Goal: Task Accomplishment & Management: Use online tool/utility

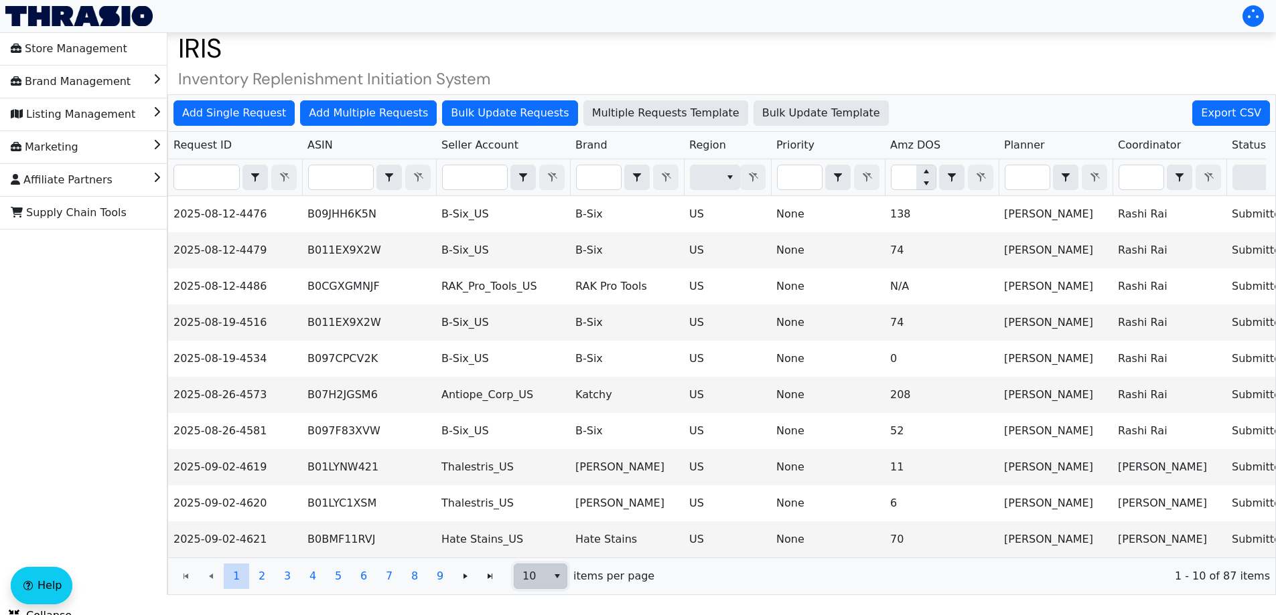
click at [540, 582] on span "10" at bounding box center [530, 576] width 33 height 24
click at [536, 556] on span "100" at bounding box center [535, 562] width 21 height 16
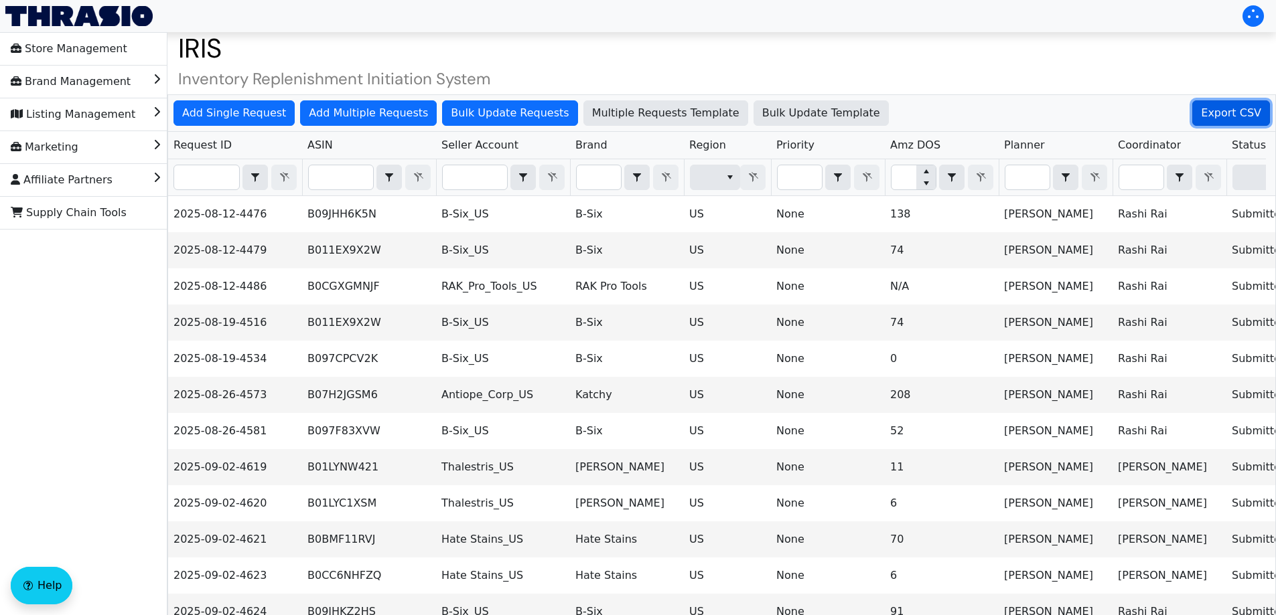
click at [1252, 110] on span "Export CSV" at bounding box center [1231, 113] width 60 height 16
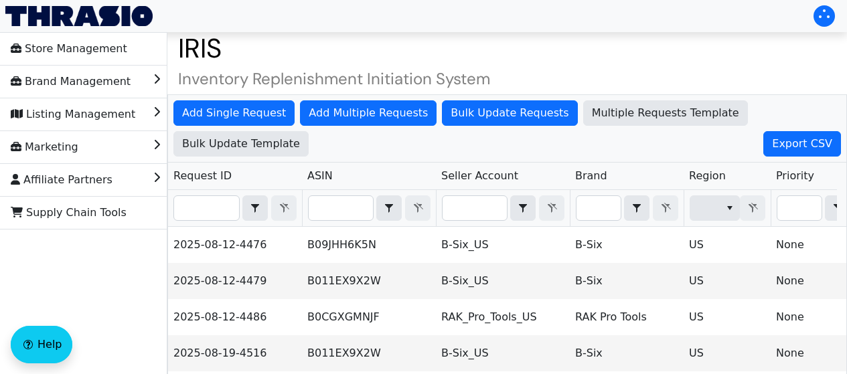
click at [192, 192] on th "Filter" at bounding box center [235, 208] width 134 height 37
click at [211, 224] on th "Filter" at bounding box center [235, 208] width 134 height 37
click at [211, 212] on input "Filter" at bounding box center [206, 208] width 65 height 24
paste input "2025-09-02-4621"
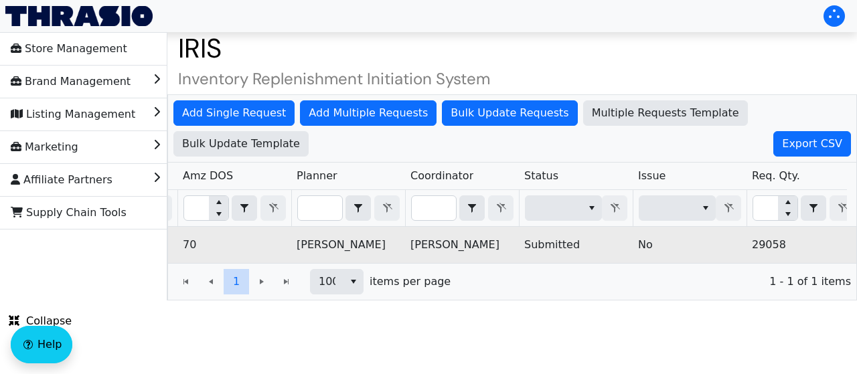
scroll to position [0, 968]
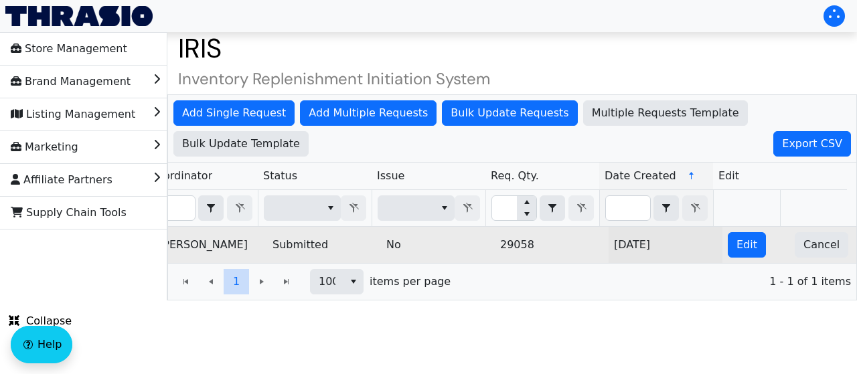
type input "2025-09-02-4621"
click at [754, 246] on td "Edit" at bounding box center [755, 245] width 67 height 36
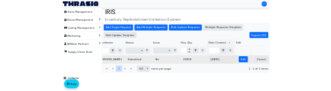
scroll to position [0, 0]
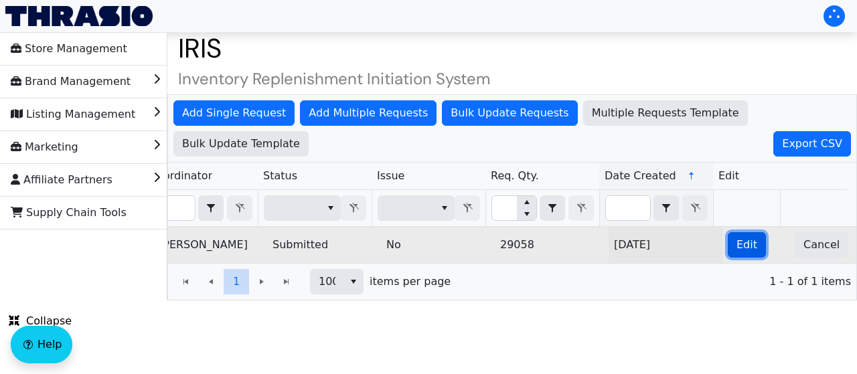
click at [737, 245] on span "Edit" at bounding box center [747, 245] width 21 height 16
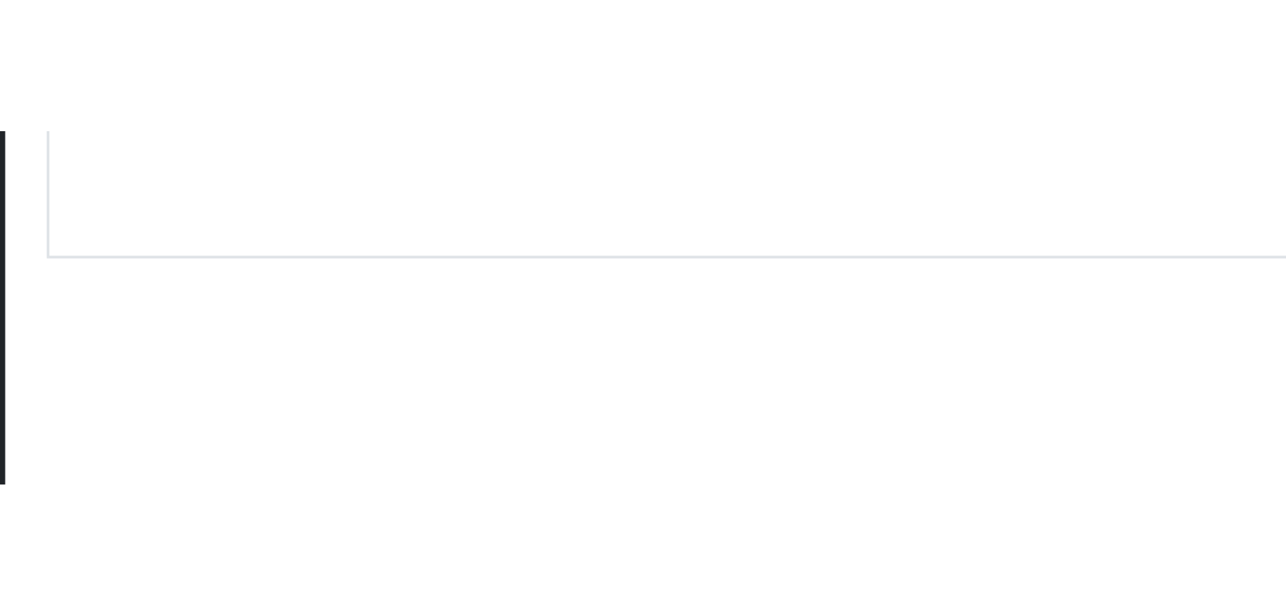
scroll to position [0, 540]
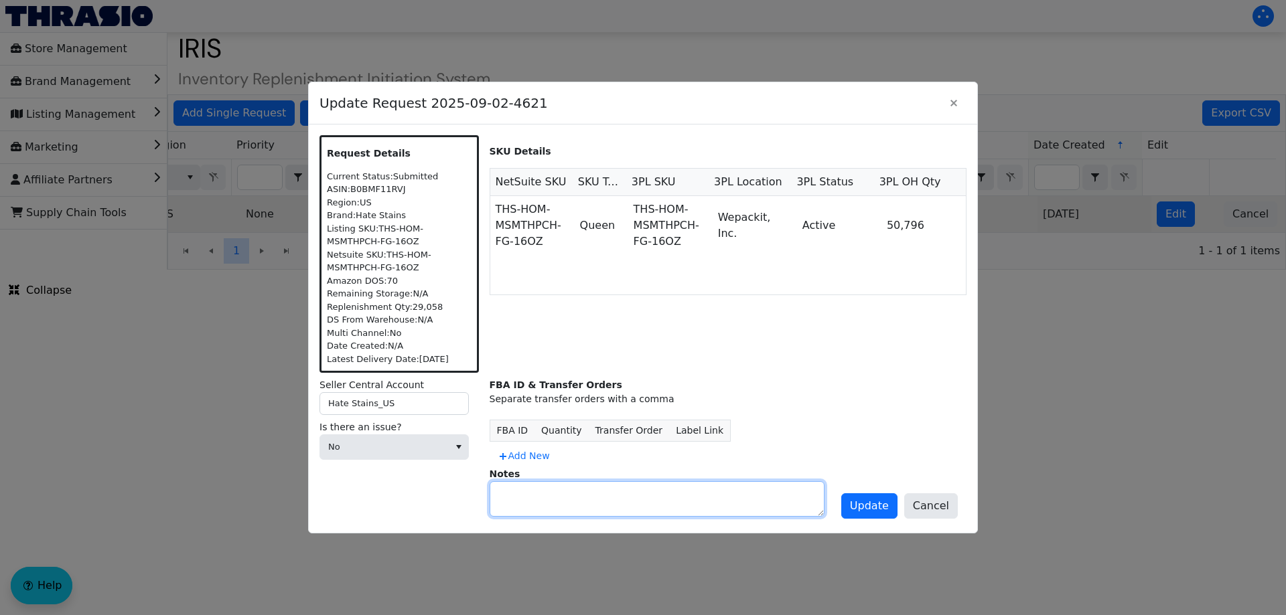
click at [560, 489] on textarea at bounding box center [656, 499] width 333 height 34
paste textarea "2025-09-09-4715"
type textarea "Allie submitting duplicate request. Reference 2025-09-09-4715"
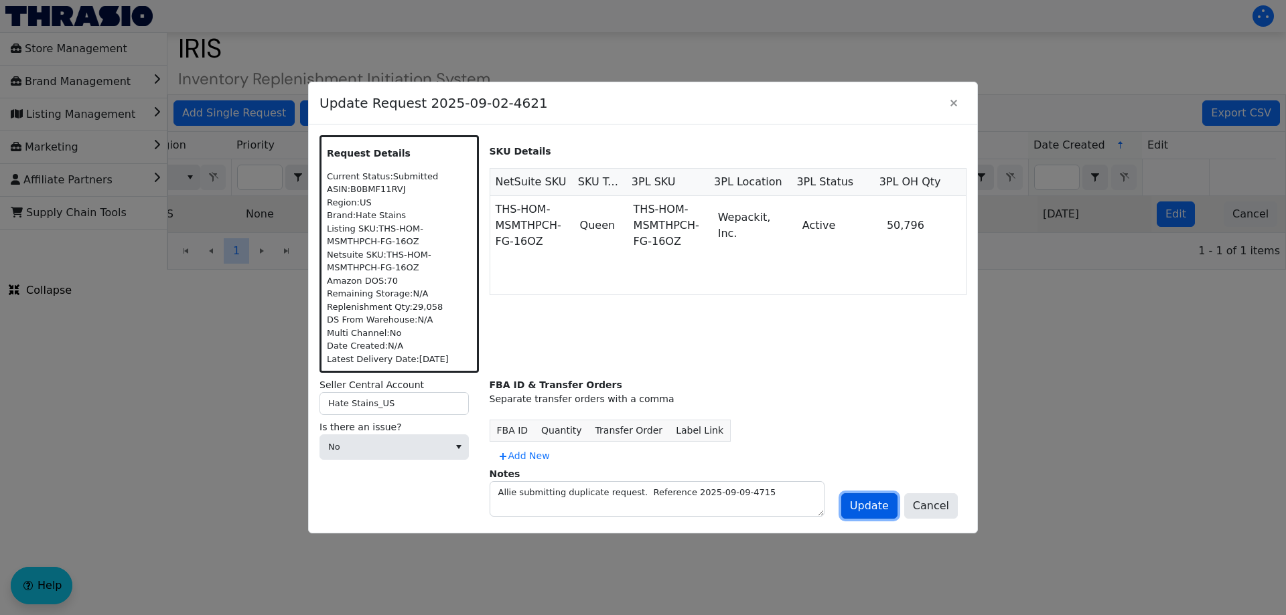
click at [872, 506] on span "Update" at bounding box center [869, 506] width 39 height 16
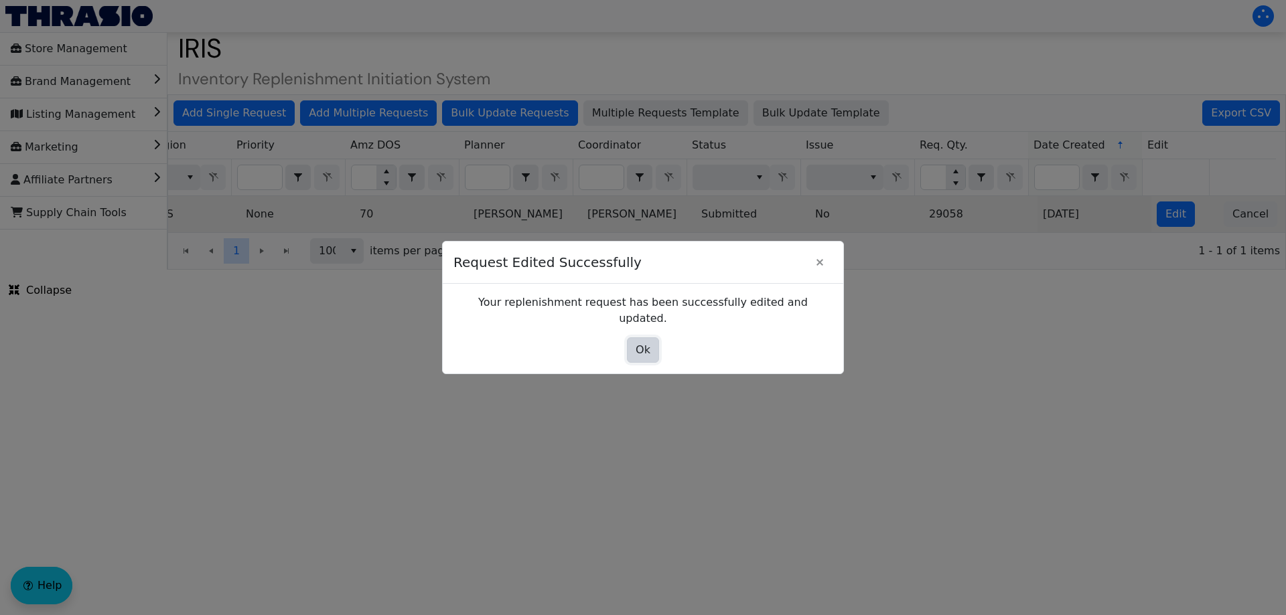
click at [647, 343] on span "Ok" at bounding box center [642, 350] width 15 height 16
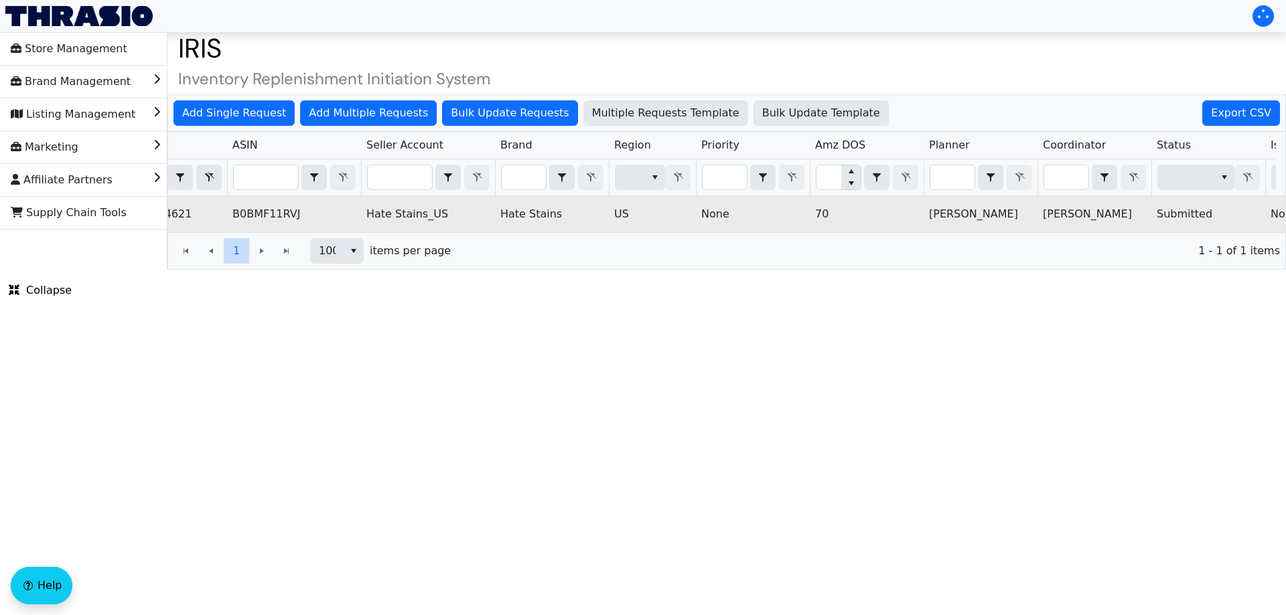
scroll to position [0, 0]
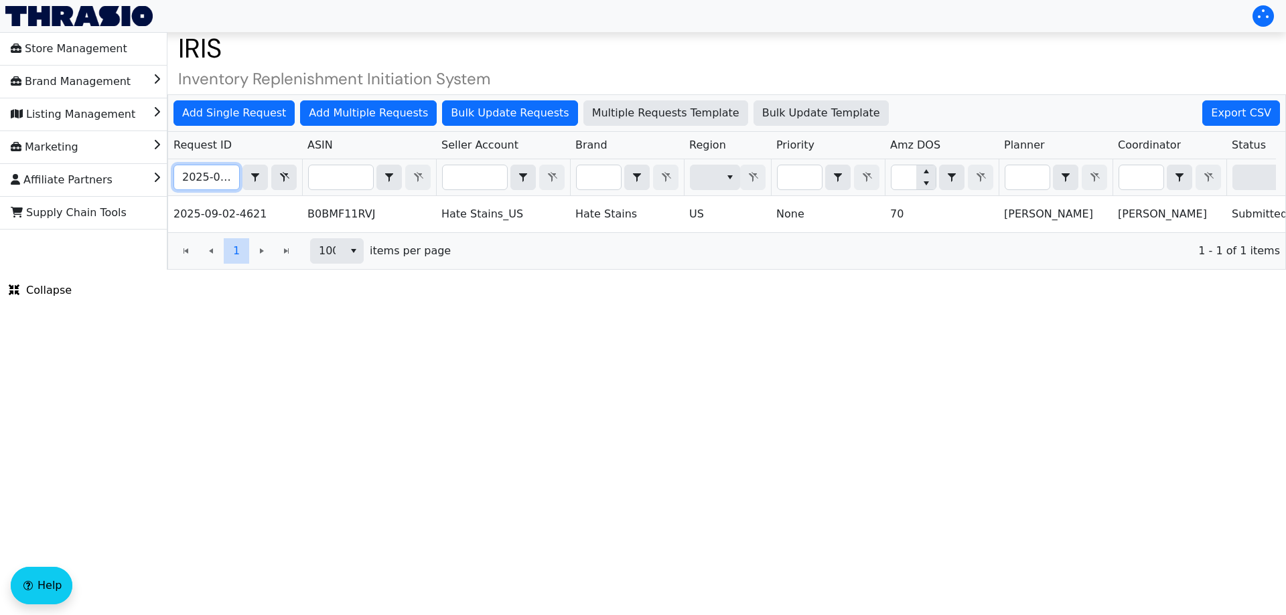
click at [222, 188] on input "2025-09-02-4621" at bounding box center [206, 177] width 65 height 24
paste input "50"
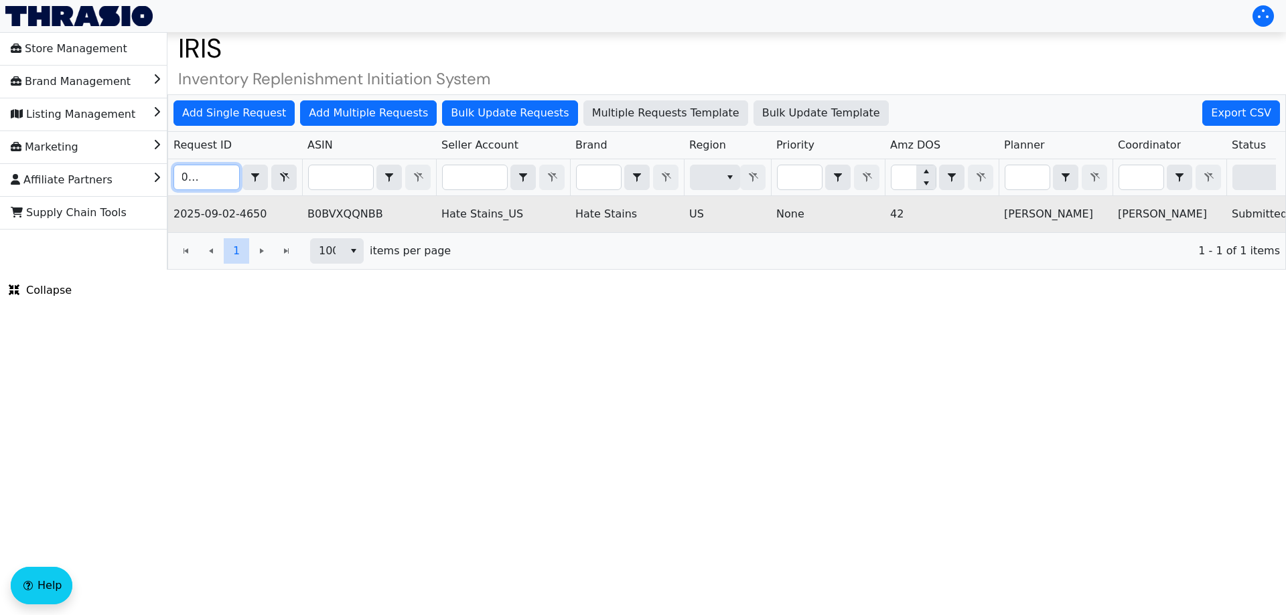
scroll to position [0, 540]
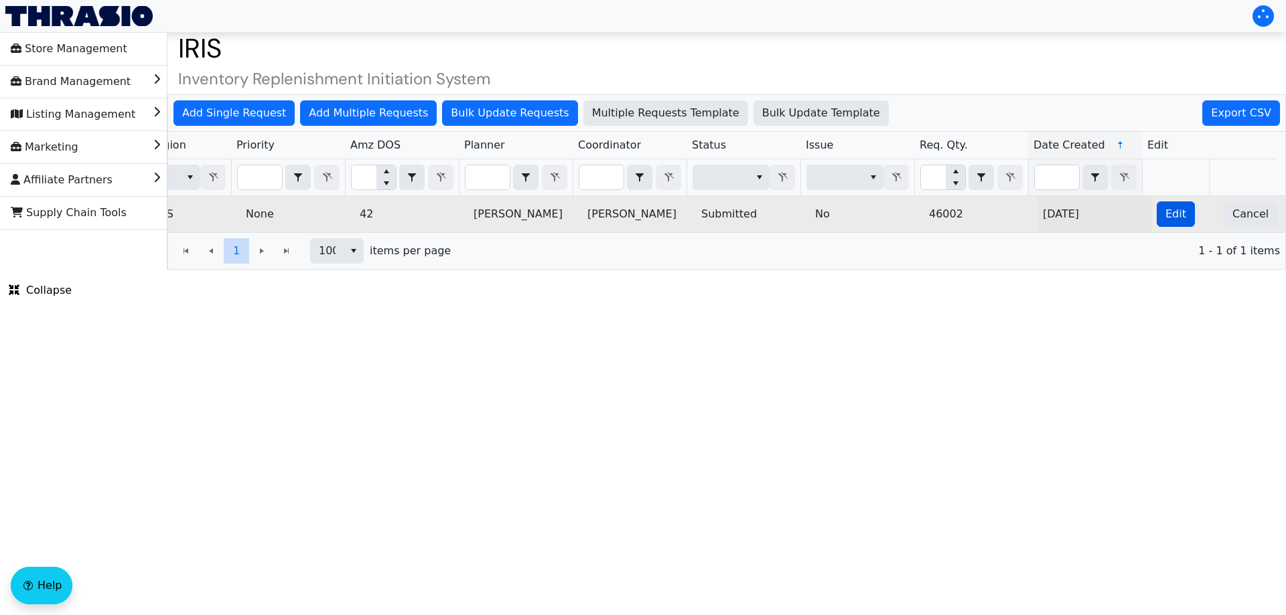
type input "2025-09-02-4650"
click at [1165, 215] on span "Edit" at bounding box center [1175, 214] width 21 height 16
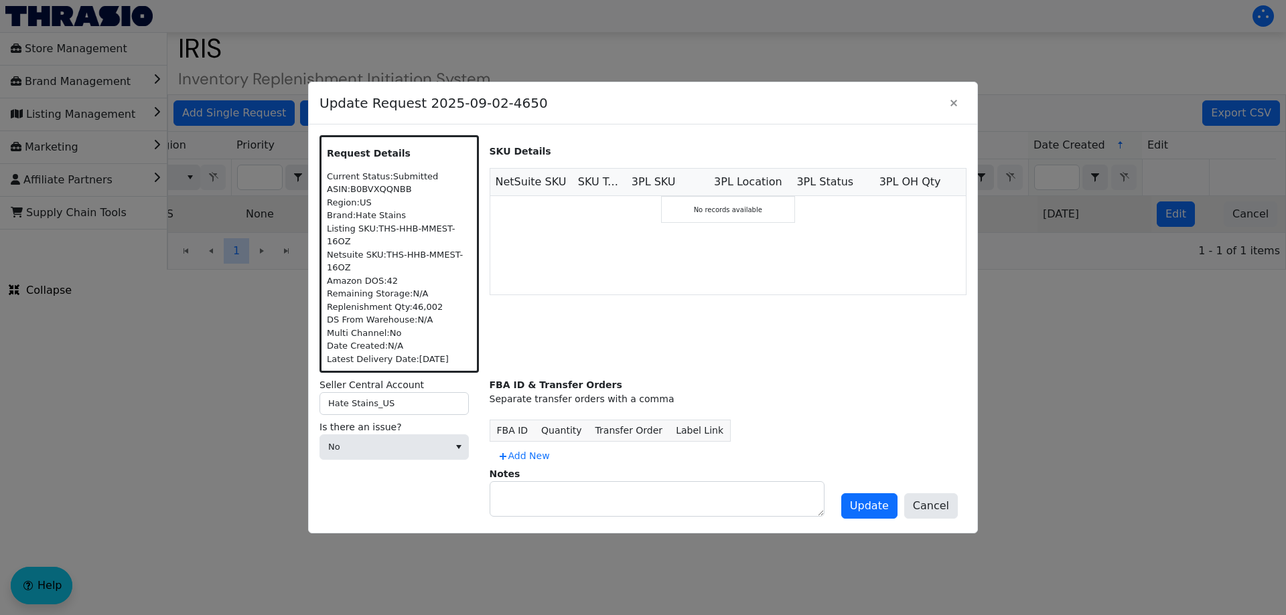
scroll to position [0, 0]
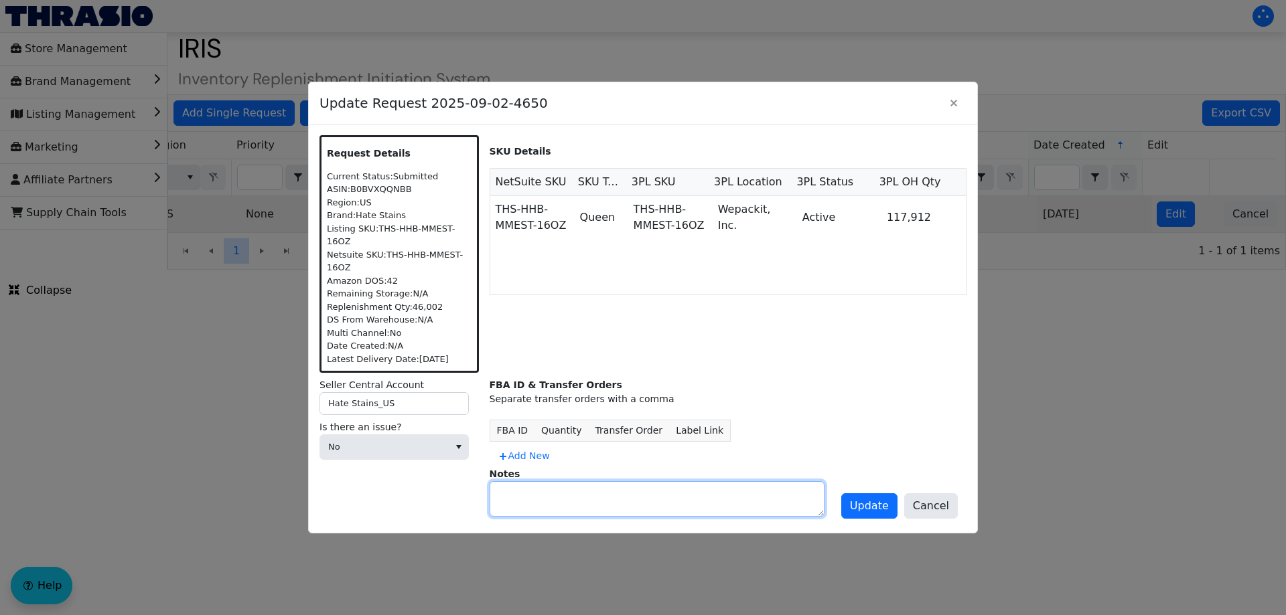
click at [571, 495] on textarea at bounding box center [656, 499] width 333 height 34
click at [743, 489] on textarea "Allie submitting duplicate requests. Reference" at bounding box center [656, 499] width 333 height 34
paste textarea "2025-09-09-4716"
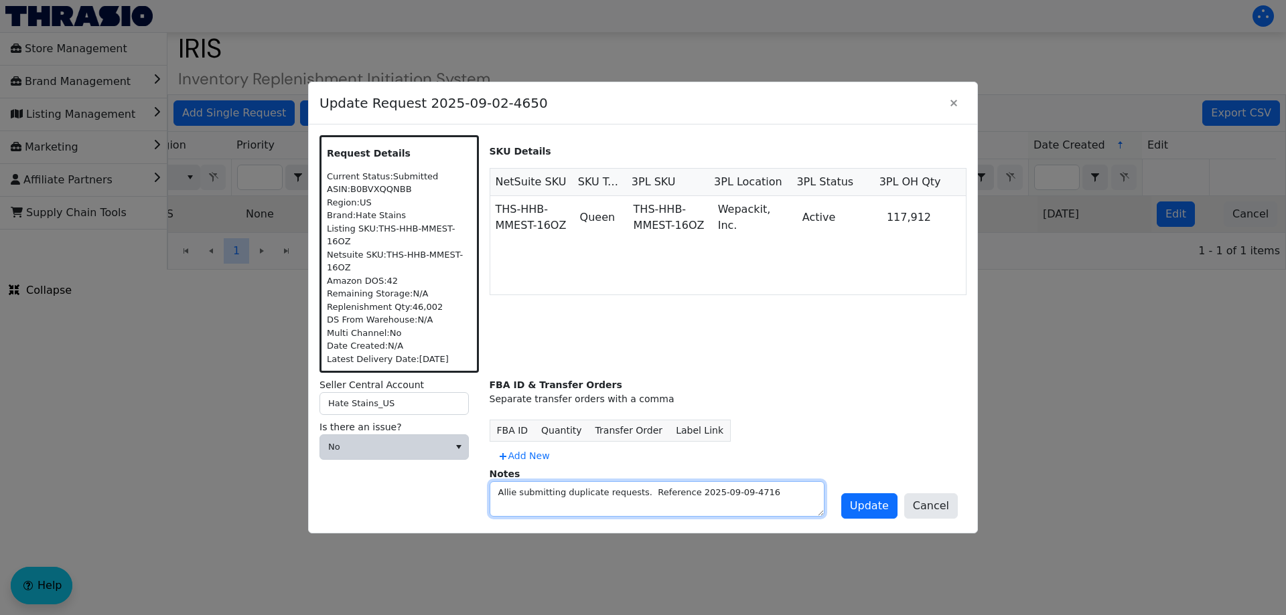
type textarea "Allie submitting duplicate requests. Reference 2025-09-09-4716"
click at [366, 441] on span "No" at bounding box center [384, 447] width 112 height 13
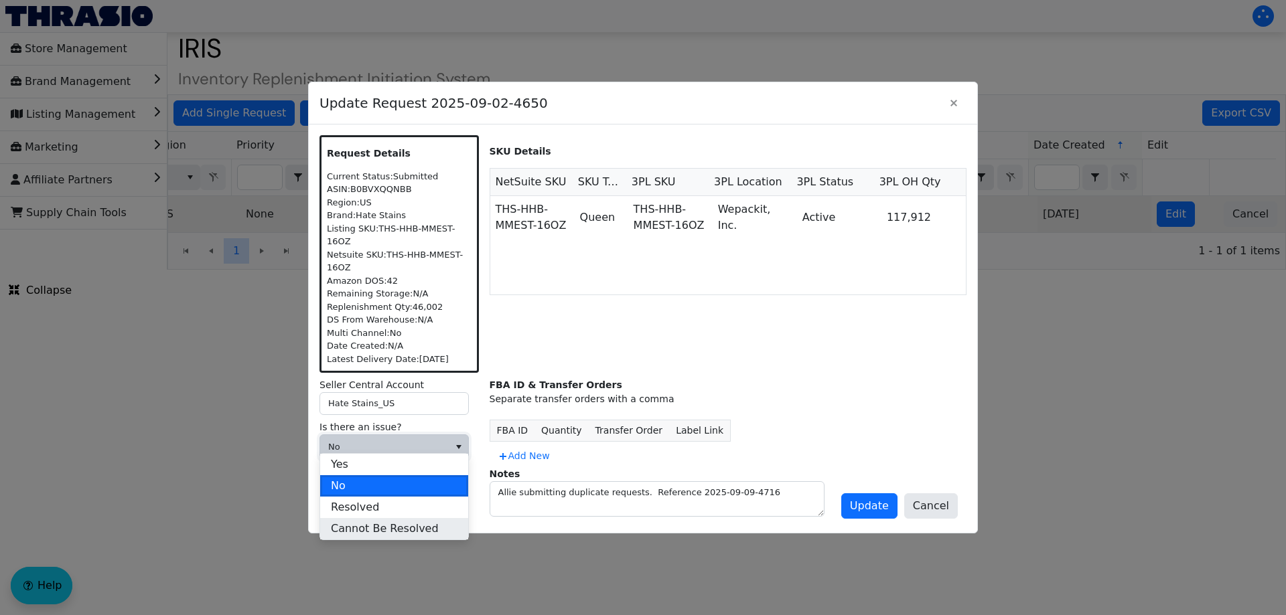
click at [384, 525] on span "Cannot Be Resolved" at bounding box center [385, 529] width 108 height 16
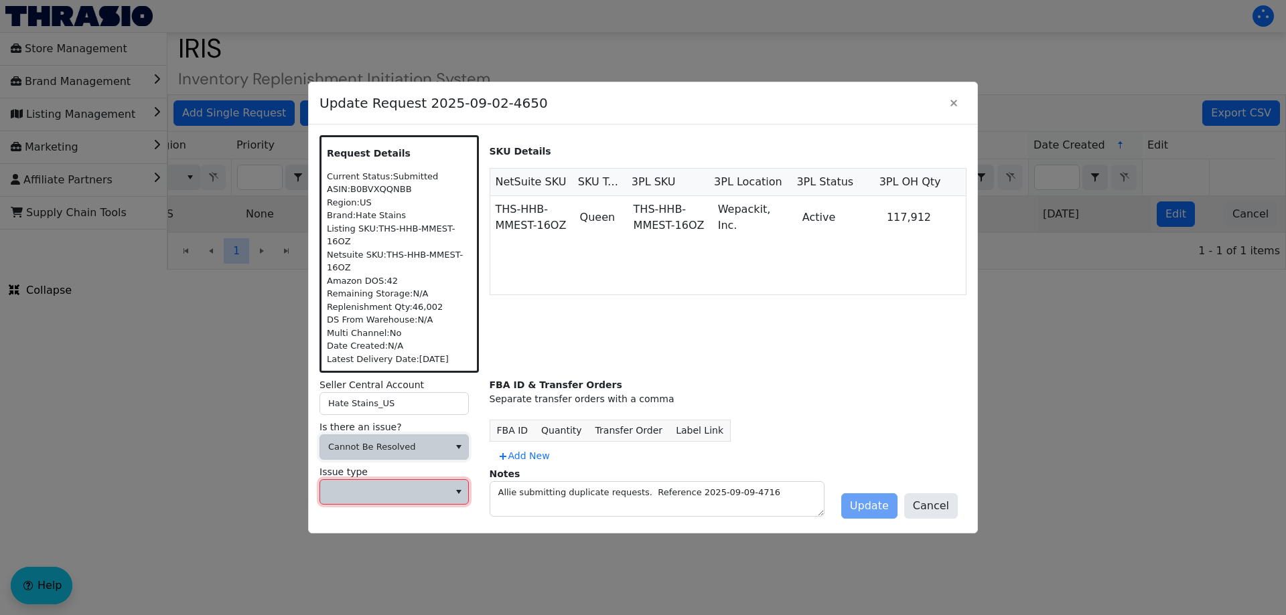
click at [370, 485] on span at bounding box center [384, 491] width 112 height 13
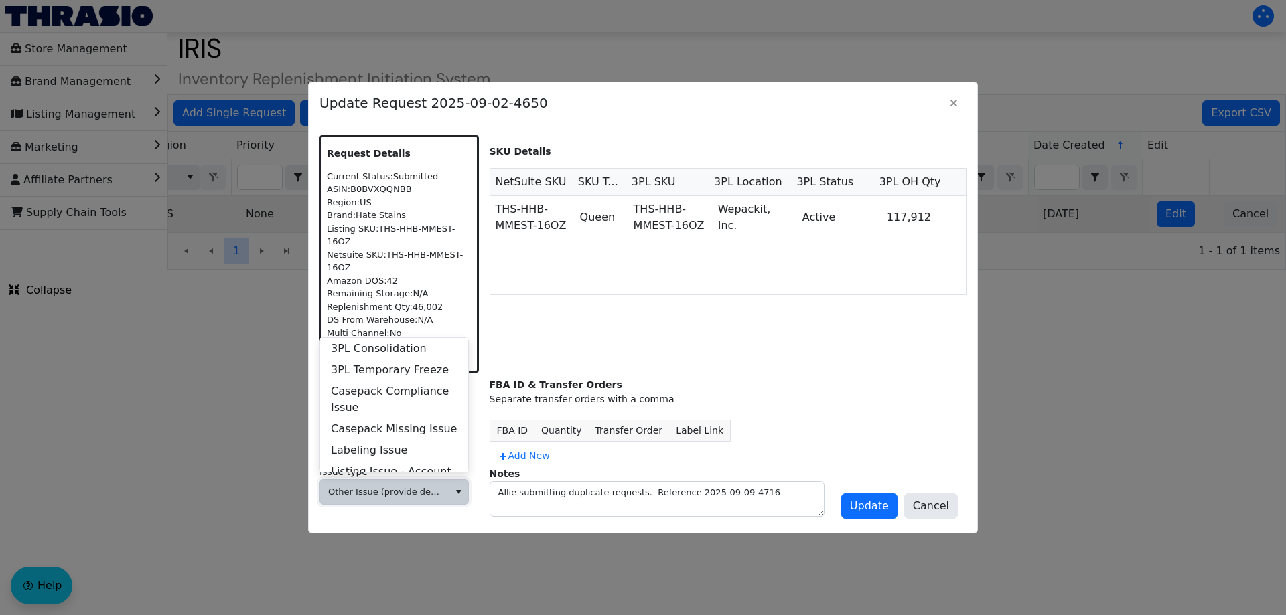
scroll to position [514, 0]
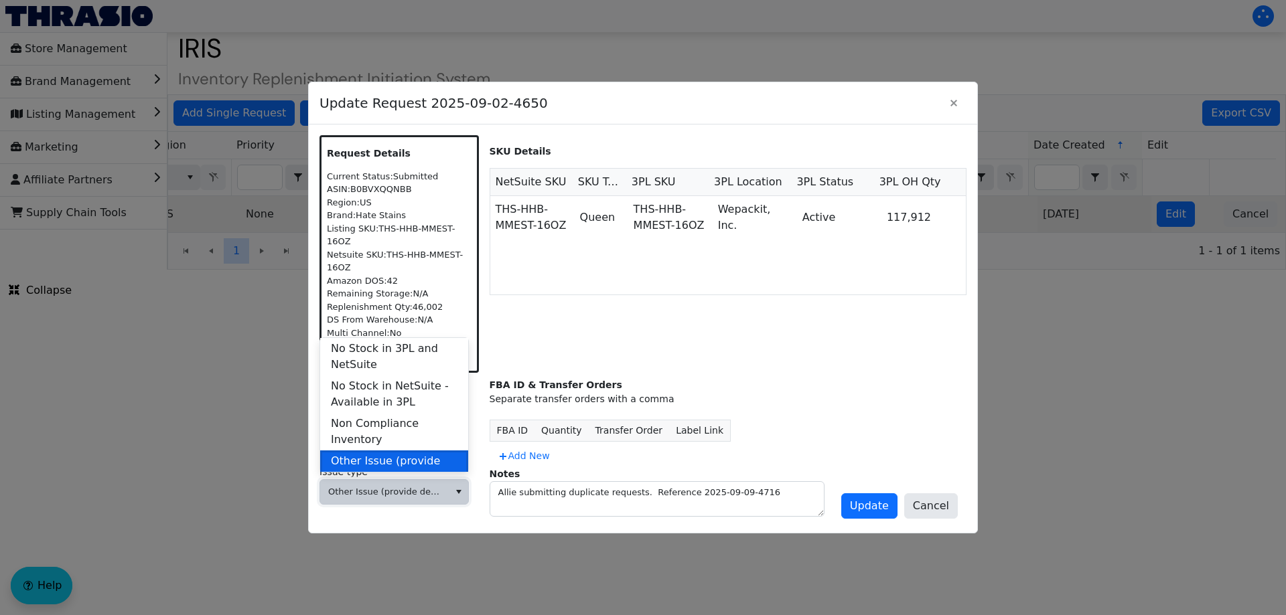
click at [366, 454] on span "Other Issue (provide details in notes)" at bounding box center [394, 469] width 127 height 32
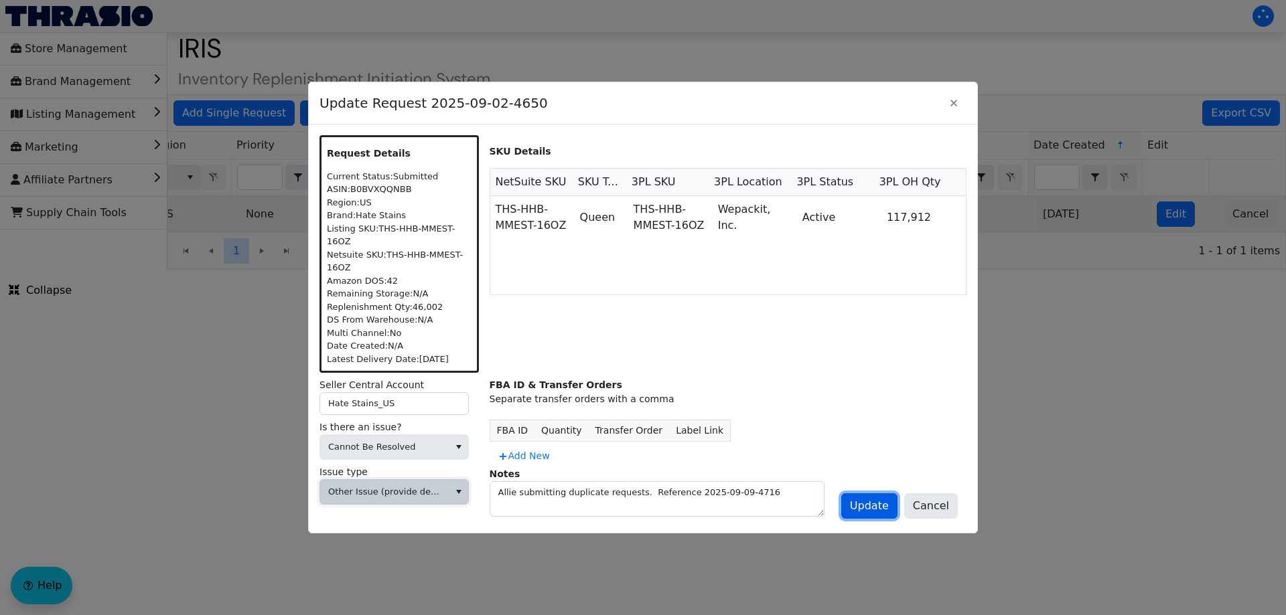
click at [864, 501] on span "Update" at bounding box center [869, 506] width 39 height 16
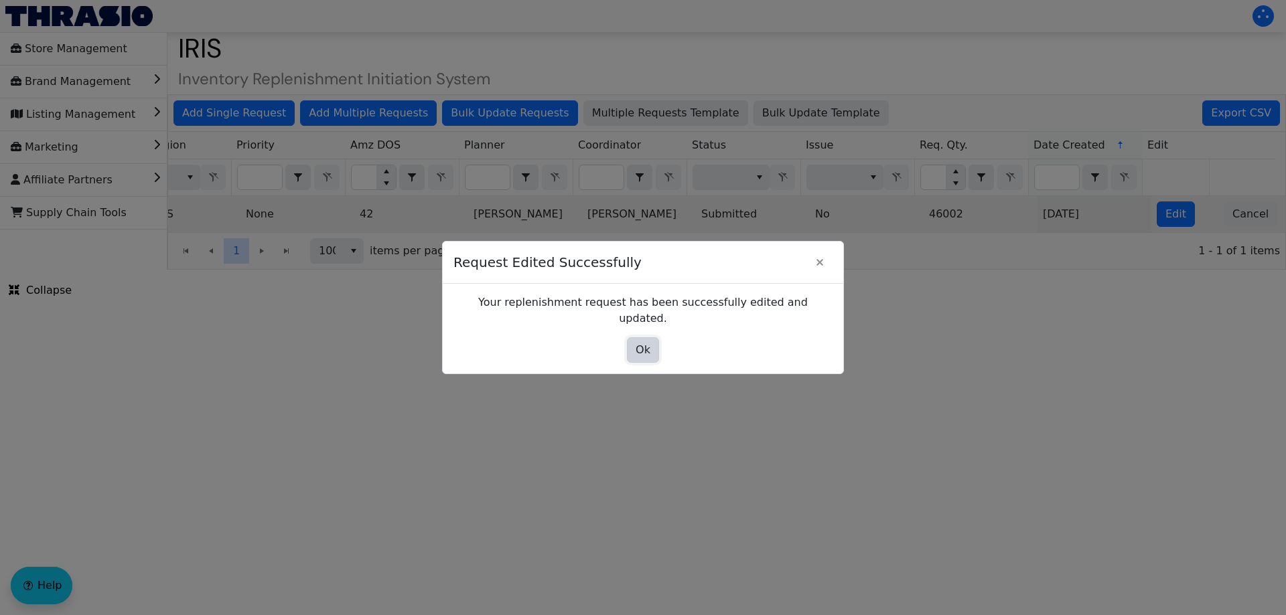
click at [641, 344] on span "Ok" at bounding box center [642, 350] width 15 height 16
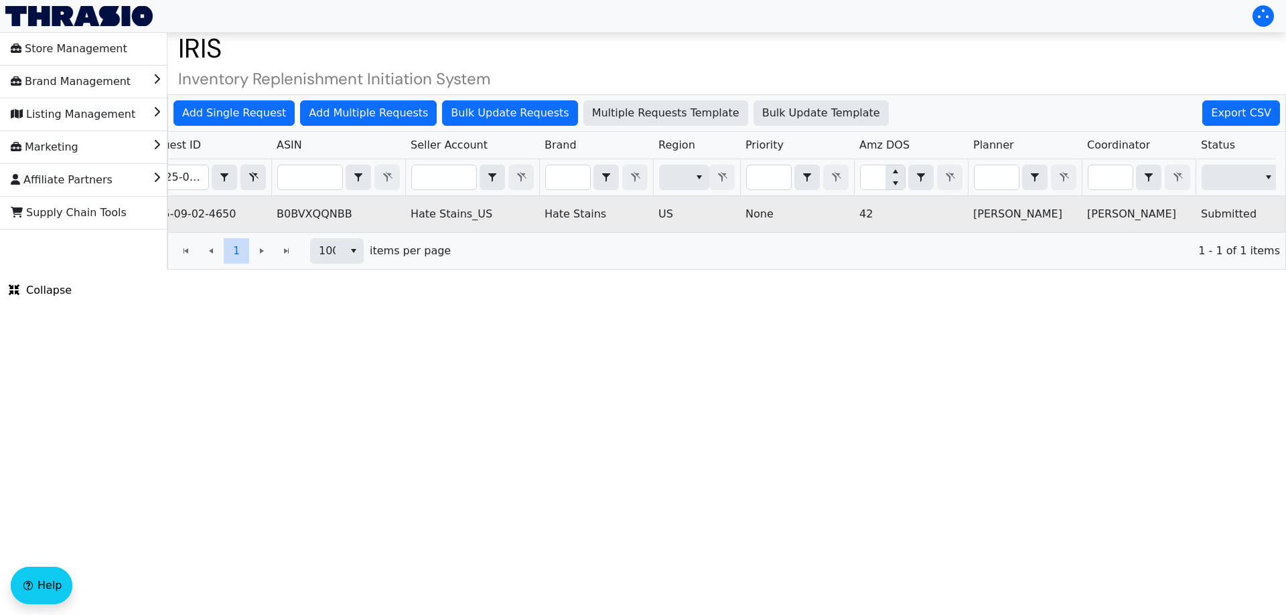
scroll to position [0, 0]
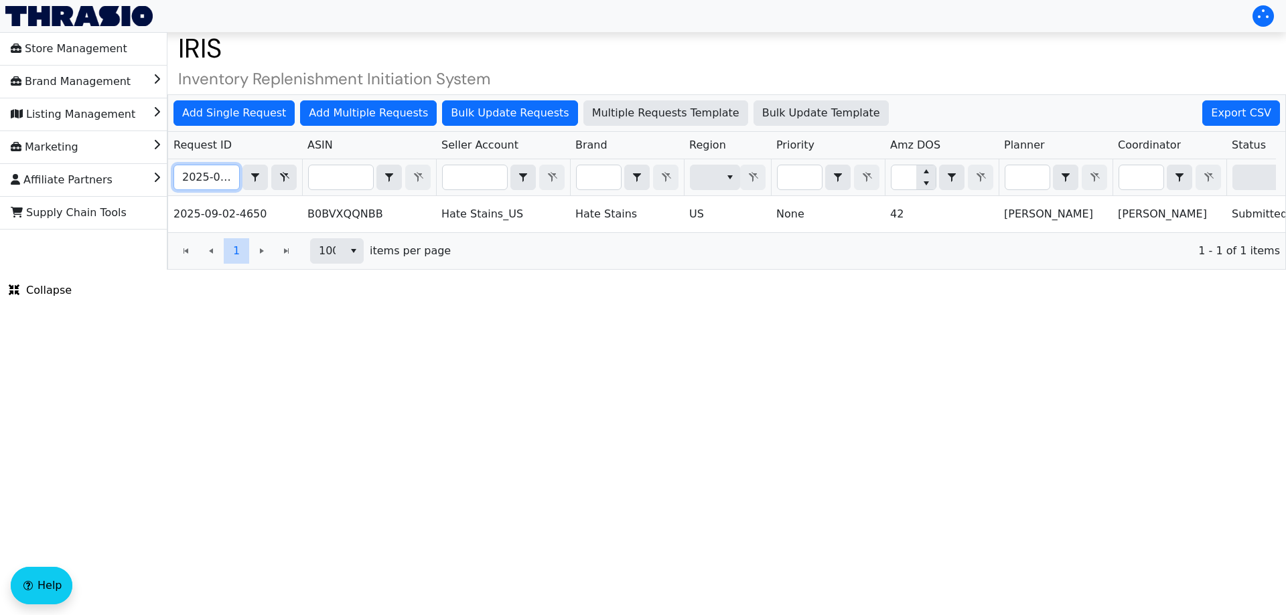
click at [220, 179] on input "2025-09-02-4650" at bounding box center [206, 177] width 65 height 24
paste input "21"
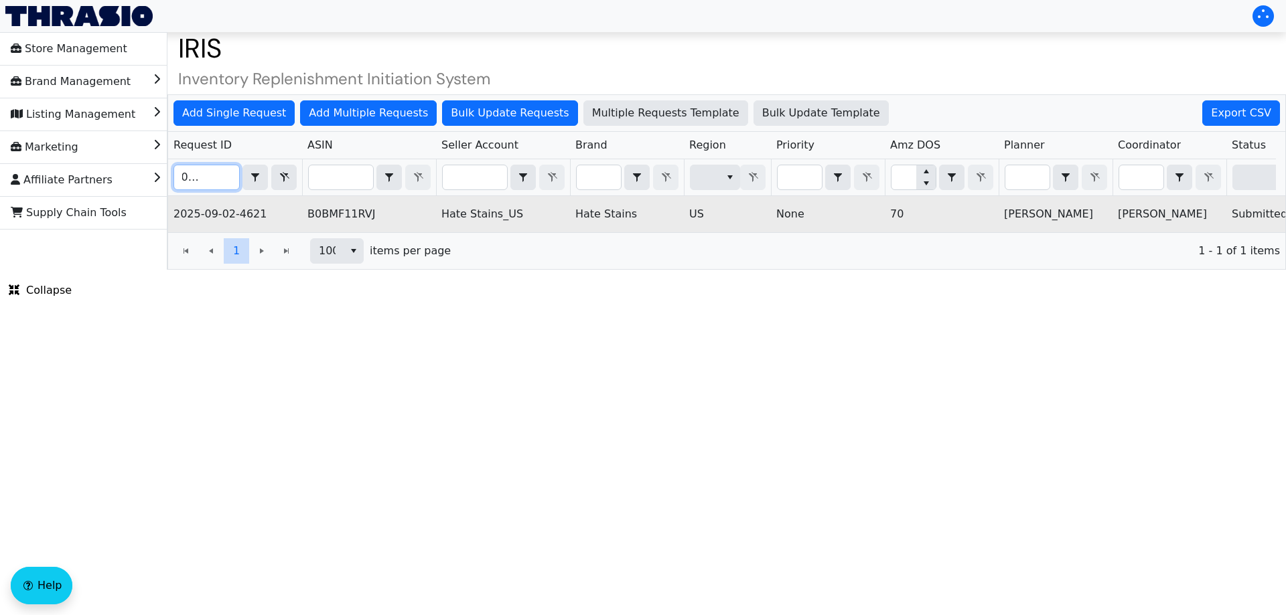
scroll to position [0, 540]
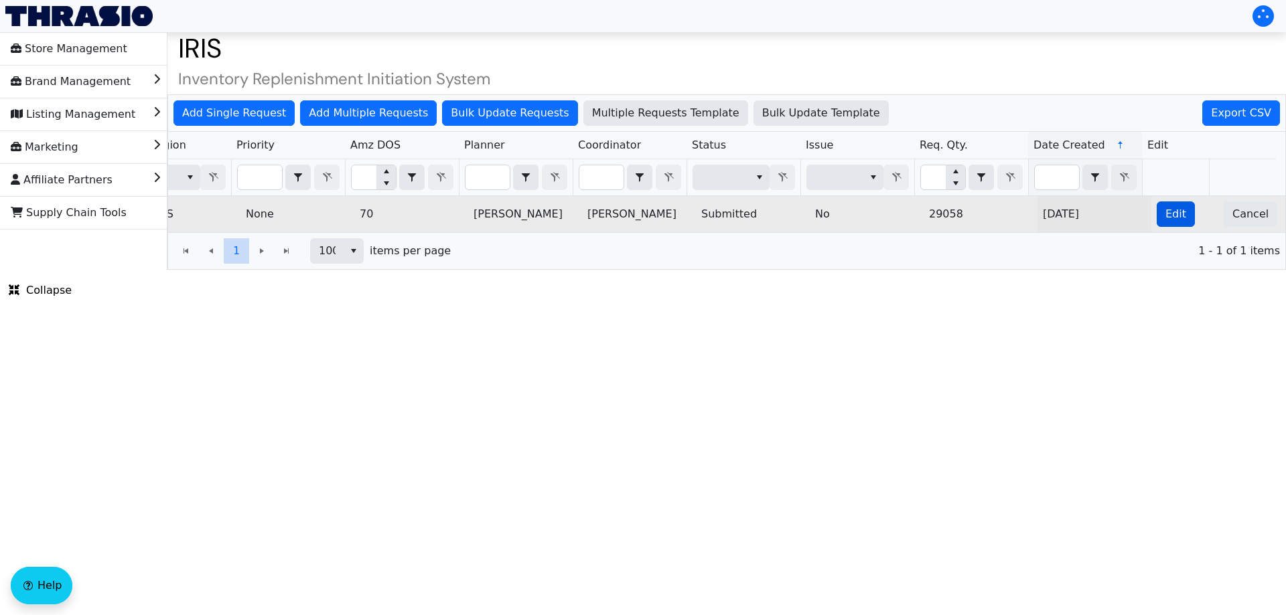
type input "2025-09-02-4621"
click at [1156, 216] on button "Edit" at bounding box center [1175, 214] width 38 height 25
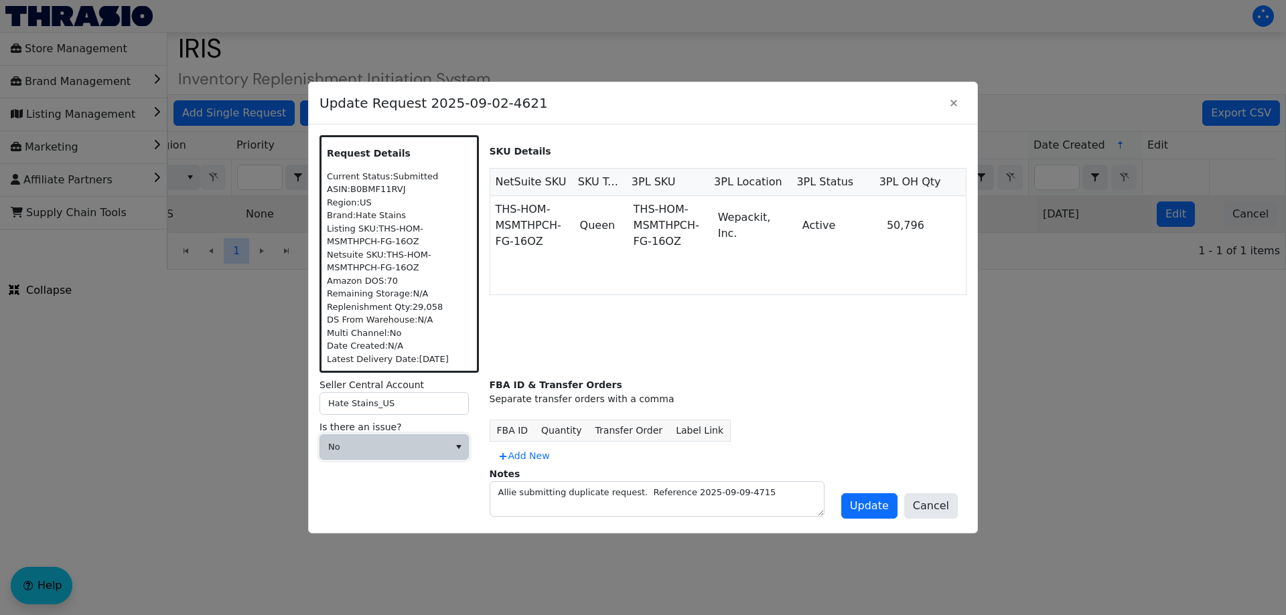
click at [444, 441] on span "No" at bounding box center [384, 447] width 129 height 24
click at [357, 540] on span "Cannot Be Resolved" at bounding box center [385, 536] width 108 height 16
click at [354, 496] on span at bounding box center [384, 491] width 112 height 13
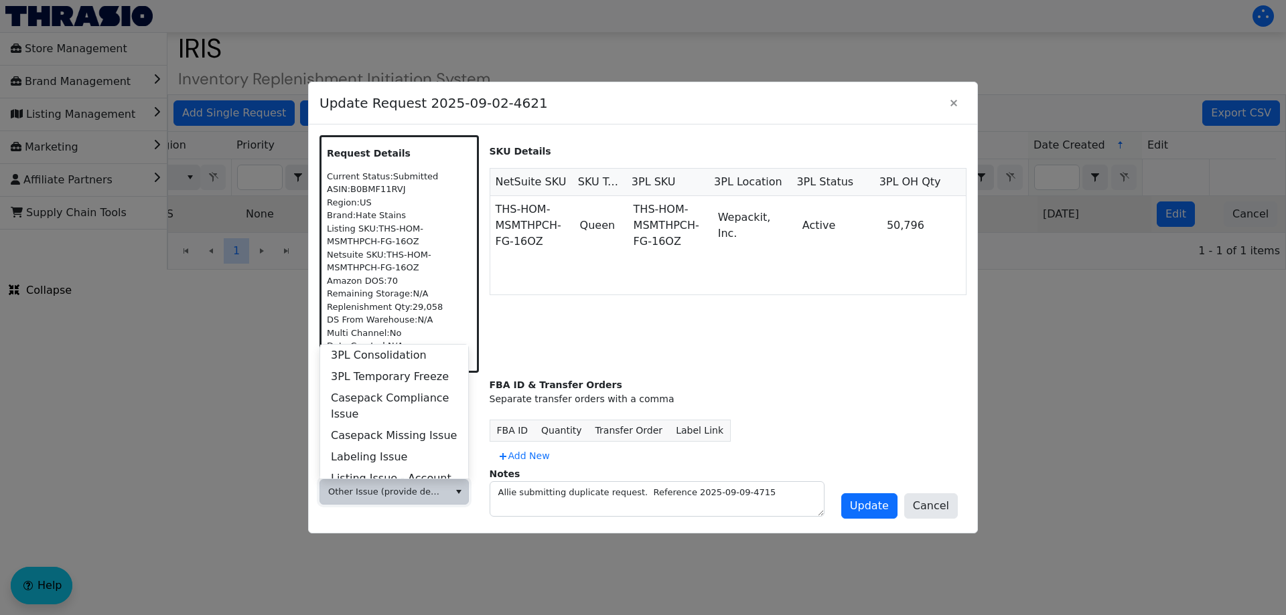
scroll to position [514, 0]
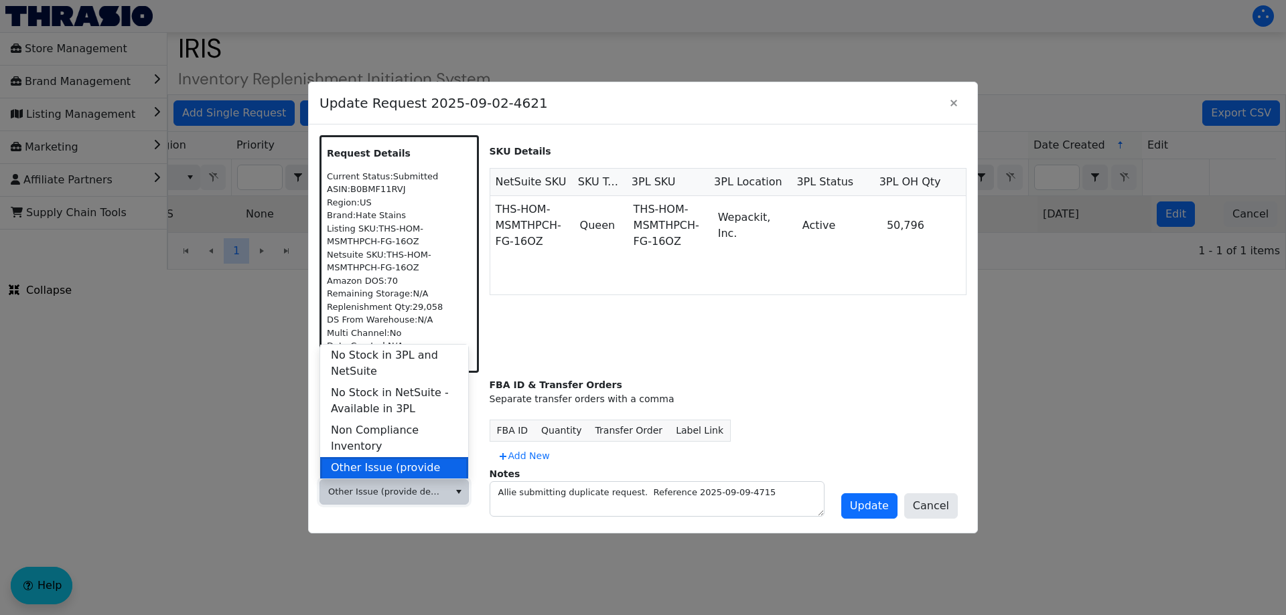
click at [373, 469] on span "Other Issue (provide details in notes)" at bounding box center [394, 476] width 127 height 32
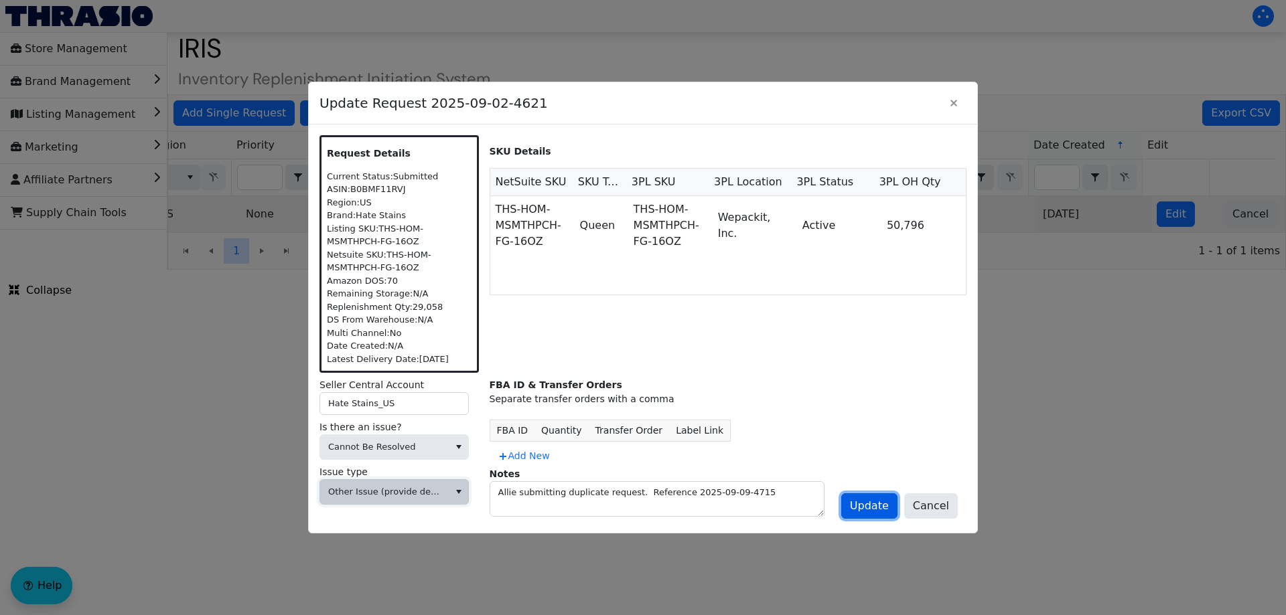
click at [879, 512] on span "Update" at bounding box center [869, 506] width 39 height 16
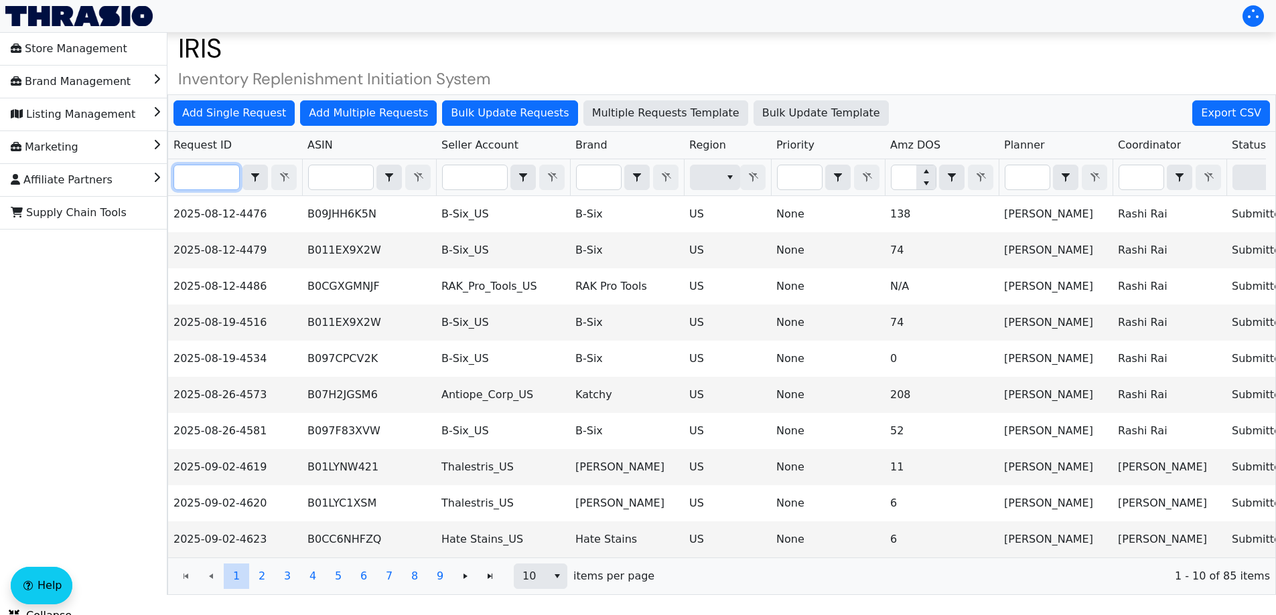
drag, startPoint x: 209, startPoint y: 175, endPoint x: 228, endPoint y: 175, distance: 19.4
click at [209, 175] on input "Filter" at bounding box center [206, 177] width 65 height 24
paste input "2025-09-02-4628"
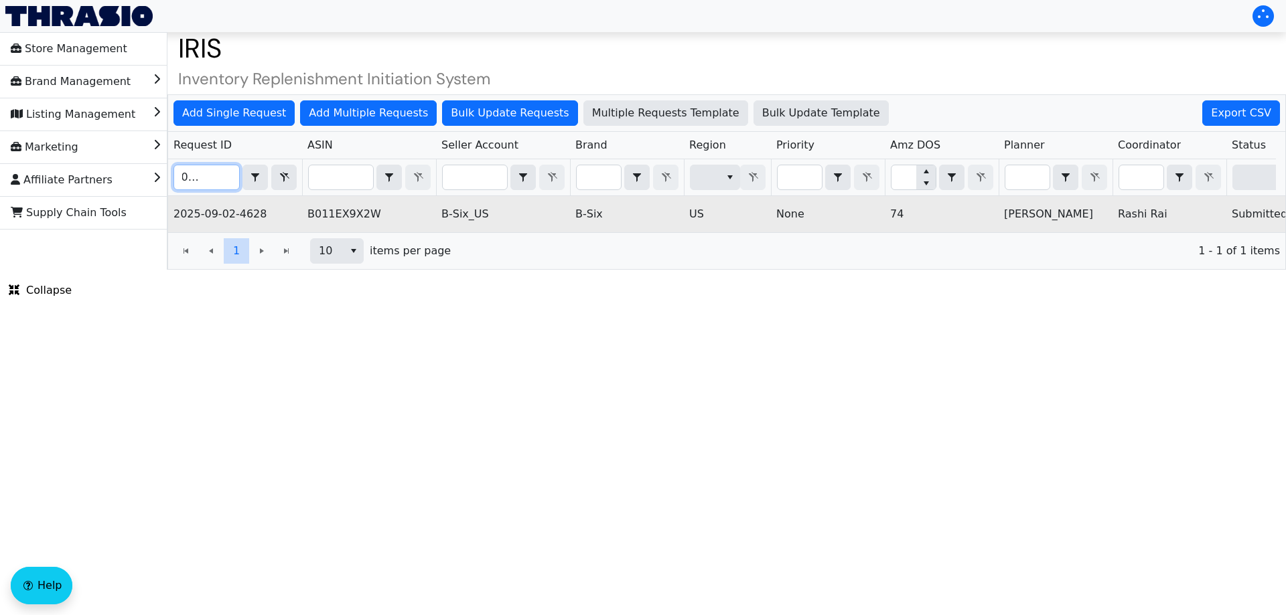
scroll to position [0, 540]
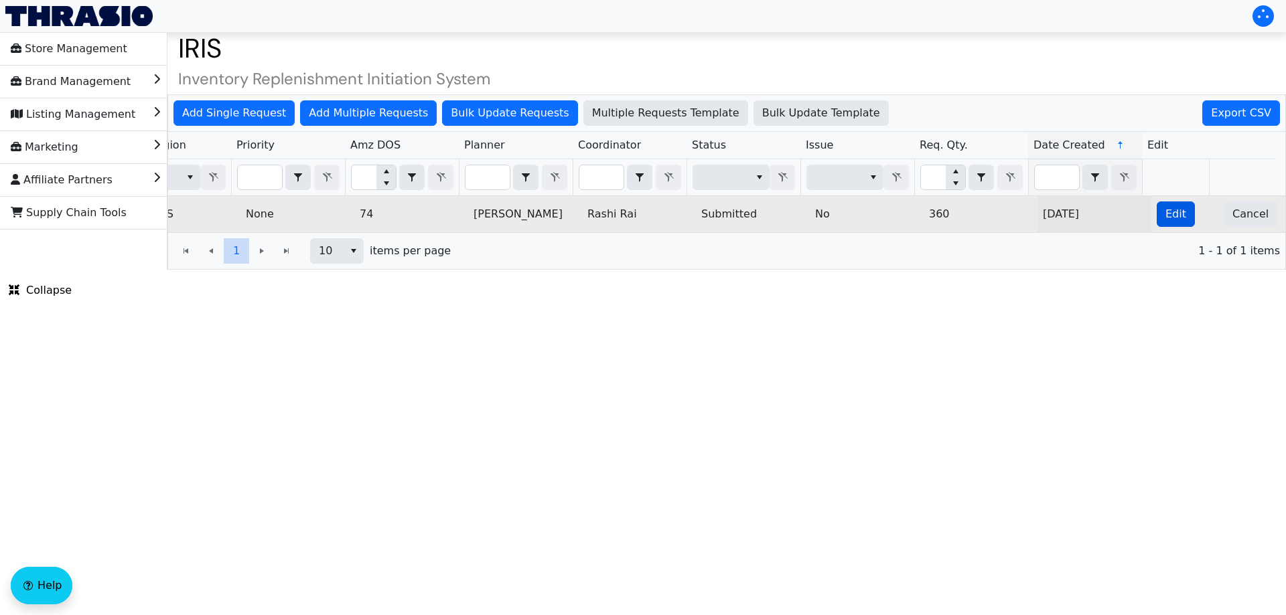
type input "2025-09-02-4628"
click at [1170, 209] on span "Edit" at bounding box center [1175, 214] width 21 height 16
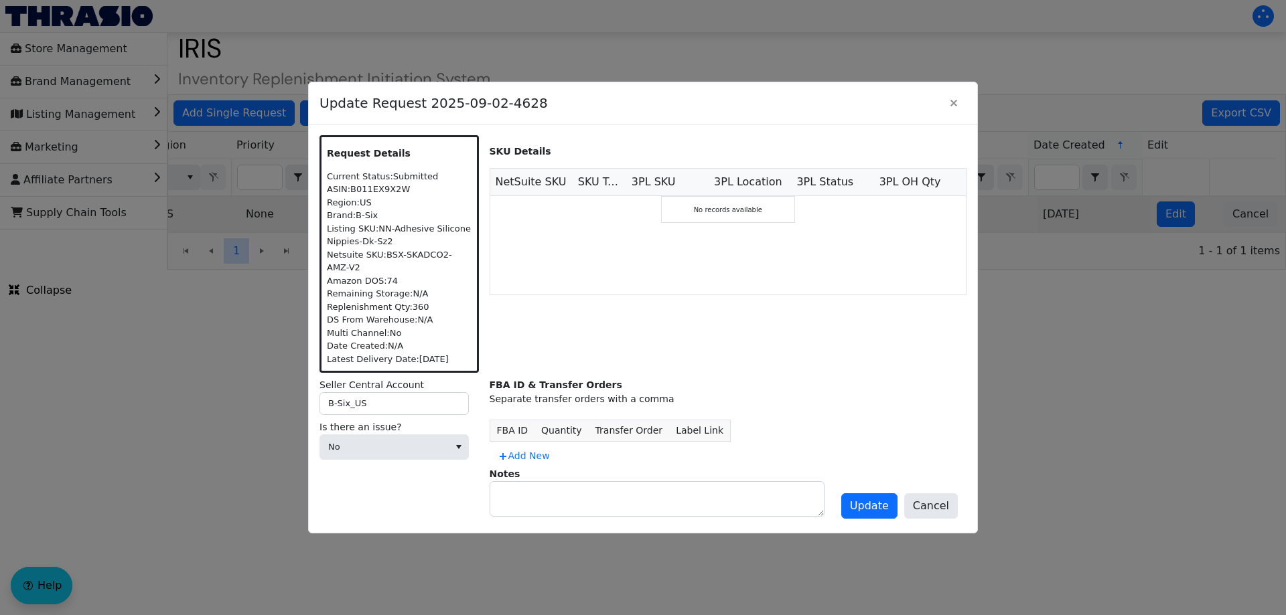
scroll to position [0, 0]
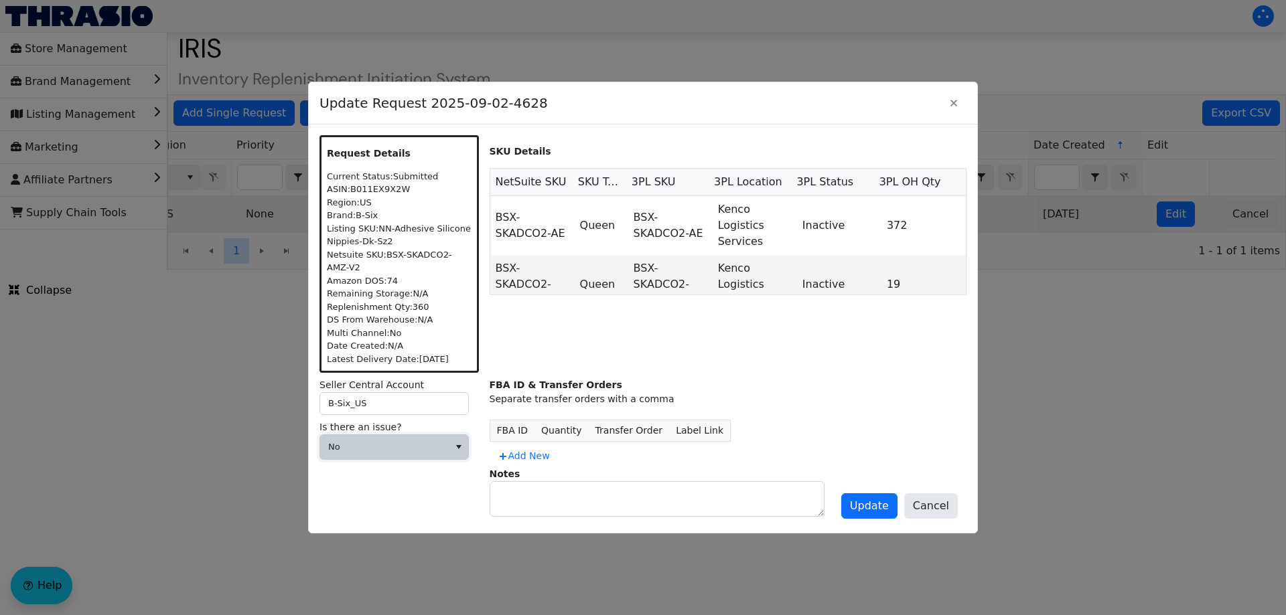
click at [398, 448] on span "No" at bounding box center [384, 447] width 112 height 13
click at [363, 537] on span "Cannot Be Resolved" at bounding box center [385, 536] width 108 height 16
click at [372, 490] on span at bounding box center [384, 491] width 112 height 13
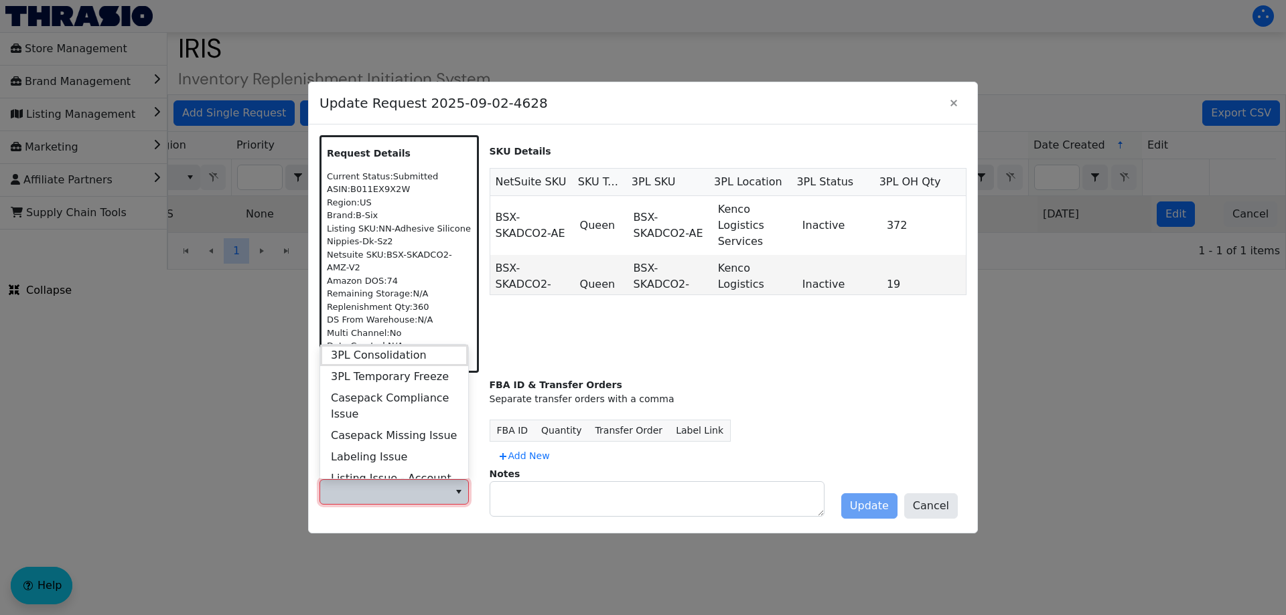
scroll to position [514, 0]
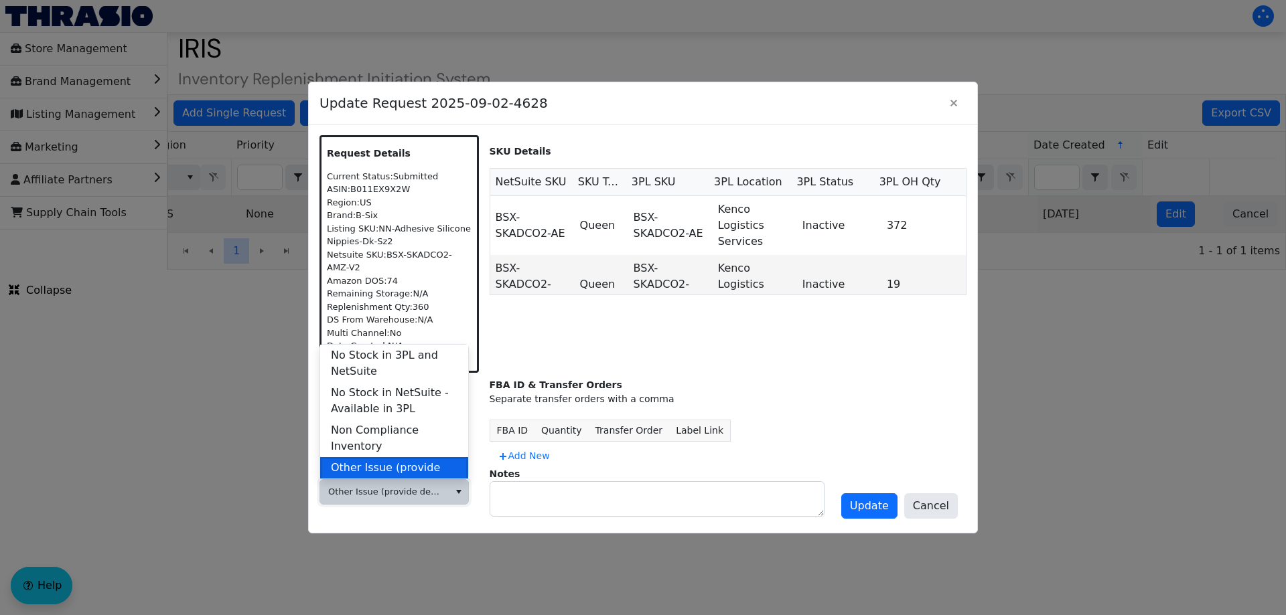
click at [387, 460] on span "Other Issue (provide details in notes)" at bounding box center [394, 476] width 127 height 32
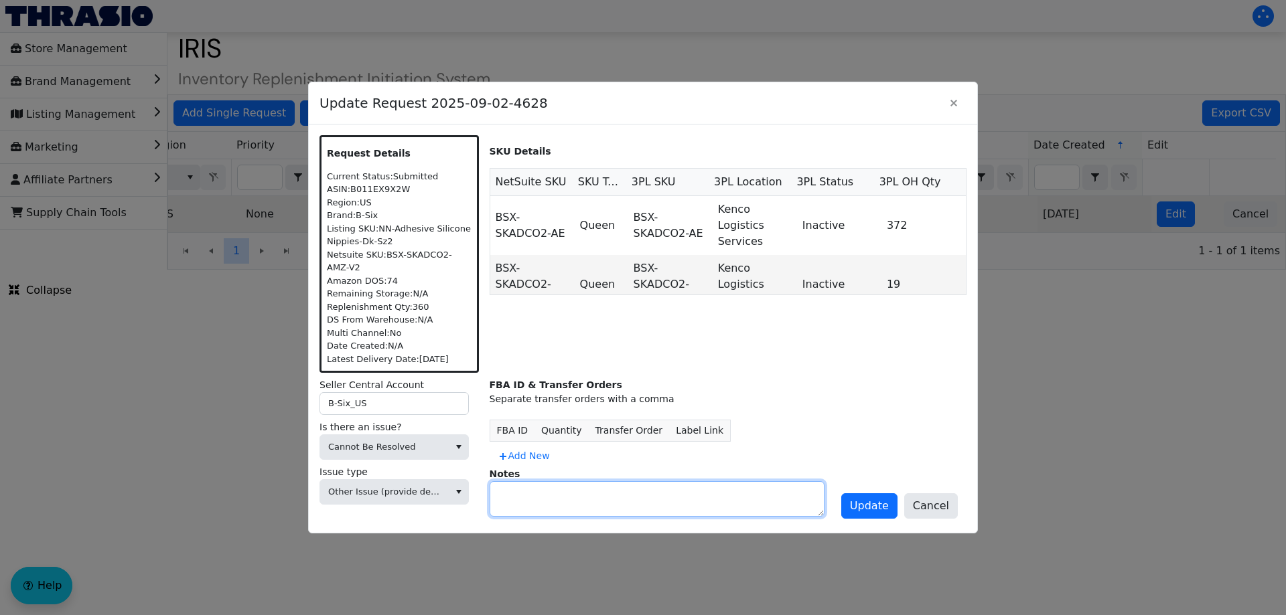
click at [554, 509] on textarea at bounding box center [656, 499] width 333 height 34
click at [684, 482] on textarea "Duplicate request. Reference" at bounding box center [656, 499] width 333 height 34
paste textarea "2025-08-12-4479 2025-08-19-4516"
click at [502, 500] on textarea "Duplicate request. Reference 2025-08-12-4479 2025-08-19-4516" at bounding box center [656, 499] width 333 height 34
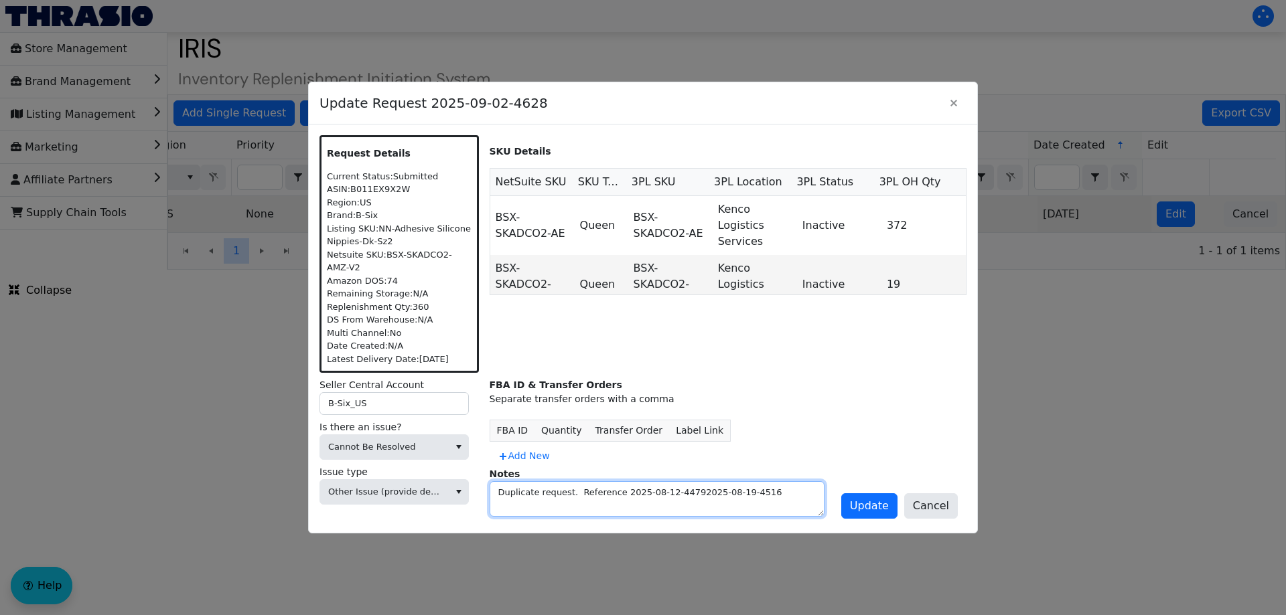
scroll to position [0, 0]
click at [799, 491] on textarea "Duplicate request. Reference 2025-08-12-4479 & 2025-08-19-4516" at bounding box center [656, 499] width 333 height 34
type textarea "Duplicate request. Reference 2025-08-12-4479 & 2025-08-19-4516 currently under …"
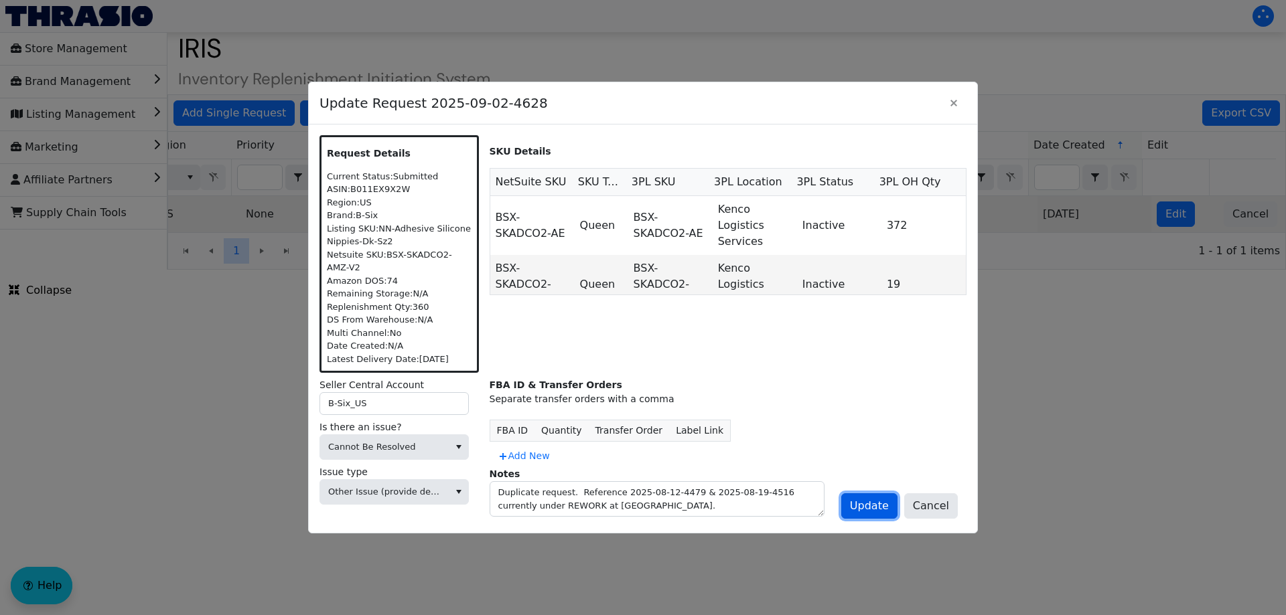
click at [881, 509] on span "Update" at bounding box center [869, 506] width 39 height 16
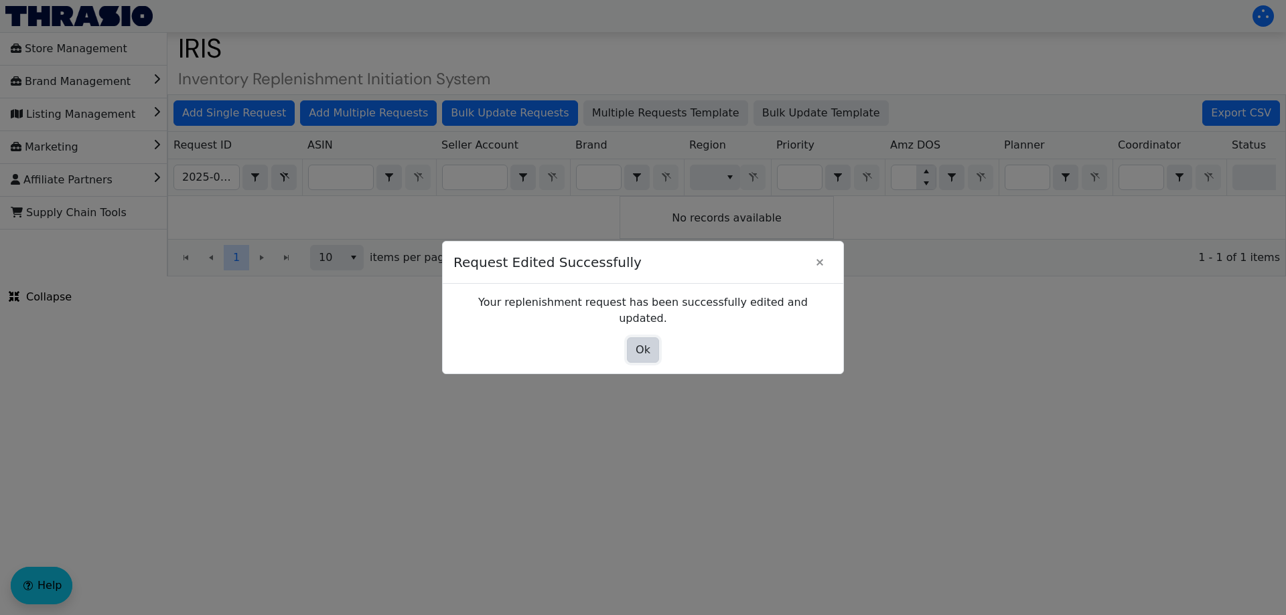
click at [651, 344] on button "Ok" at bounding box center [643, 349] width 32 height 25
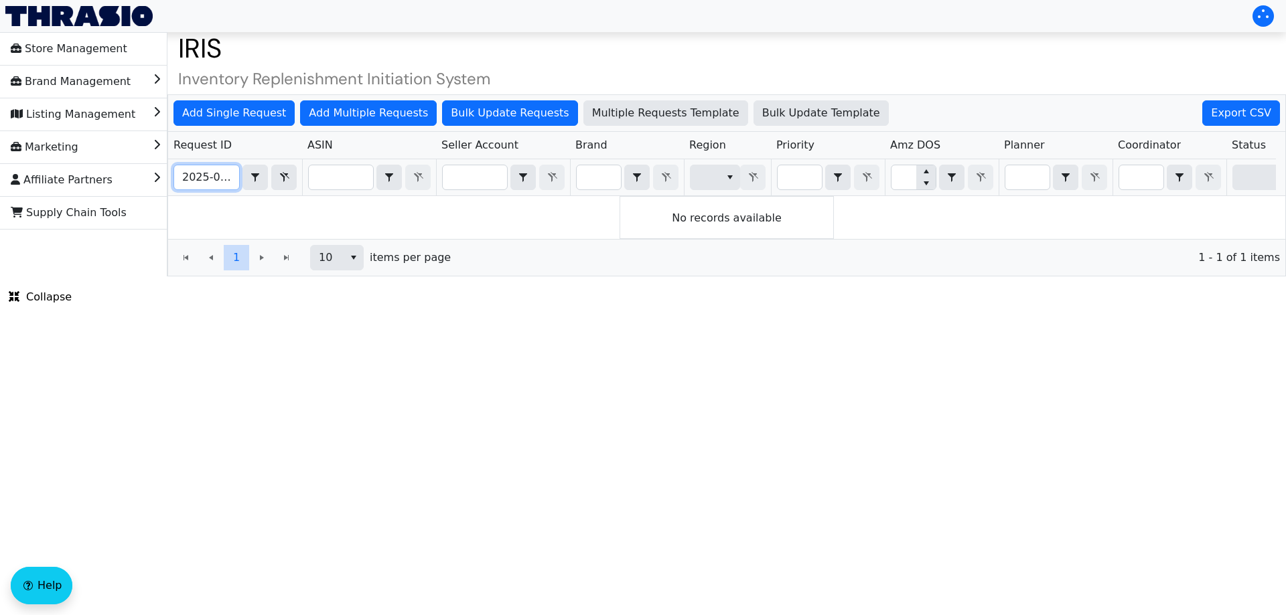
click at [207, 181] on input "2025-09-02-4628" at bounding box center [206, 177] width 65 height 24
click at [216, 179] on input "2025-09-02-4628" at bounding box center [206, 177] width 65 height 24
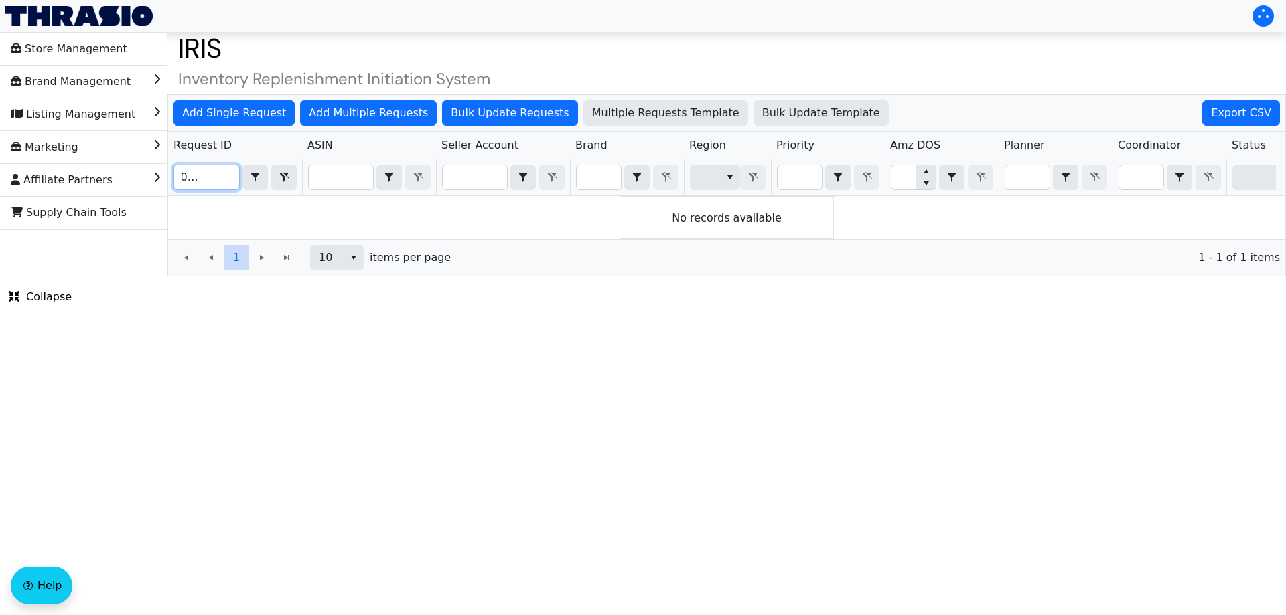
drag, startPoint x: 224, startPoint y: 176, endPoint x: 307, endPoint y: 173, distance: 83.1
click at [307, 173] on tr "2025-09-02-4628 Contains" at bounding box center [958, 177] width 1580 height 37
click at [183, 169] on input "2025-09-02-4628" at bounding box center [206, 177] width 65 height 24
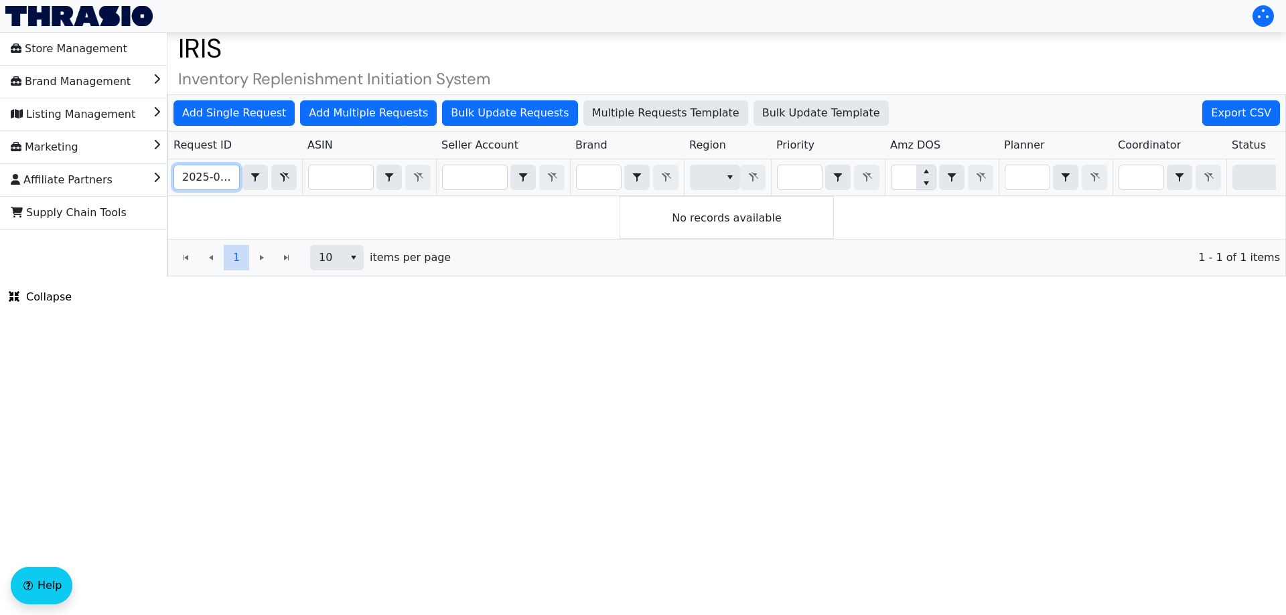
click at [183, 169] on input "2025-09-02-4628" at bounding box center [206, 177] width 65 height 24
paste input "7"
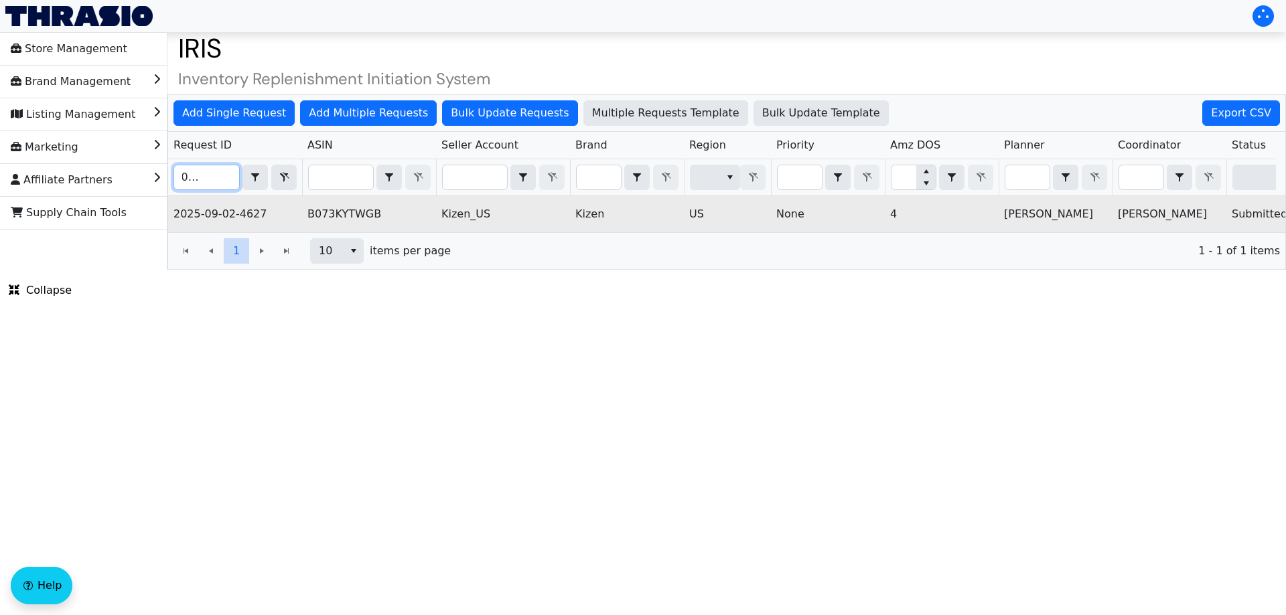
scroll to position [0, 540]
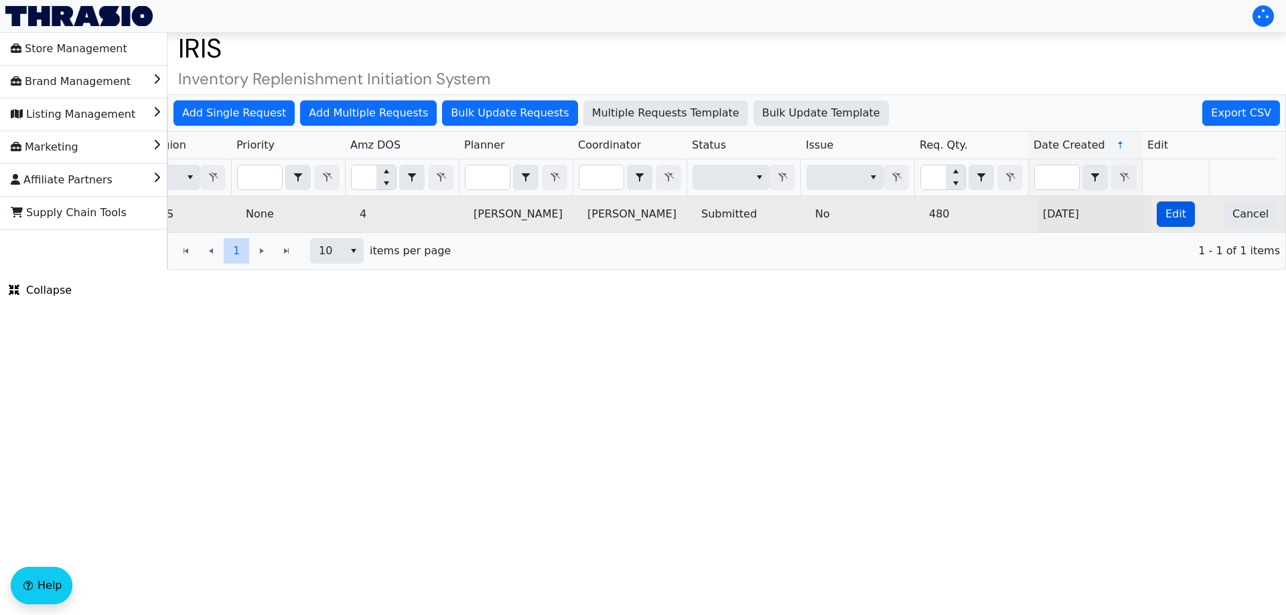
type input "2025-09-02-4627"
click at [1165, 213] on span "Edit" at bounding box center [1175, 214] width 21 height 16
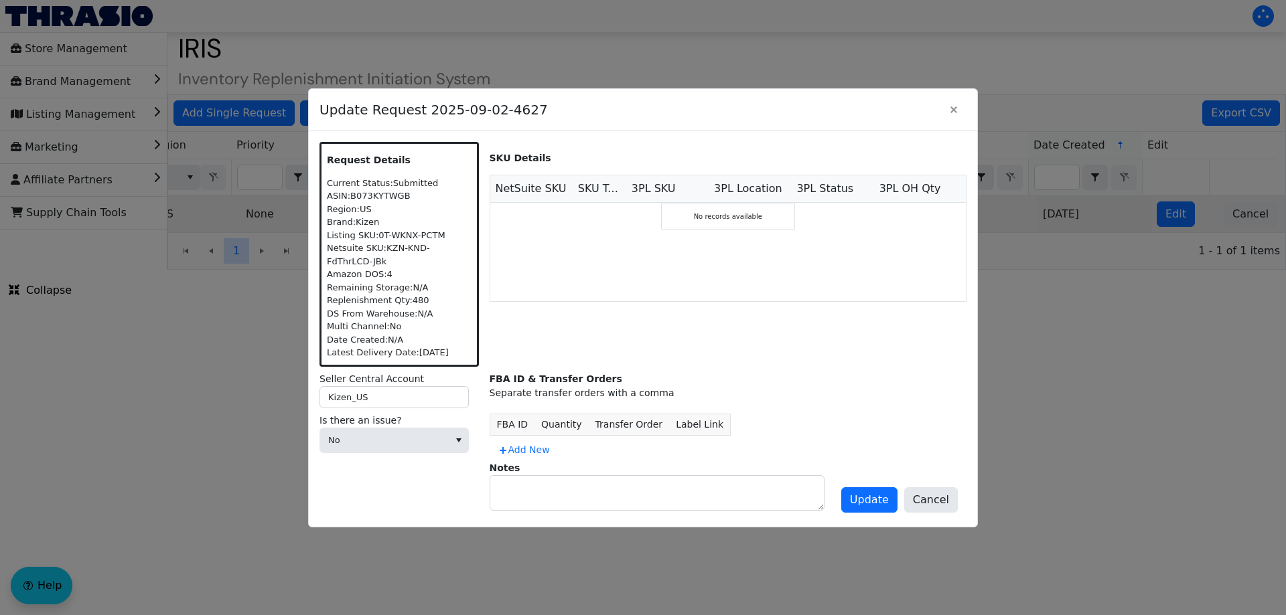
scroll to position [0, 0]
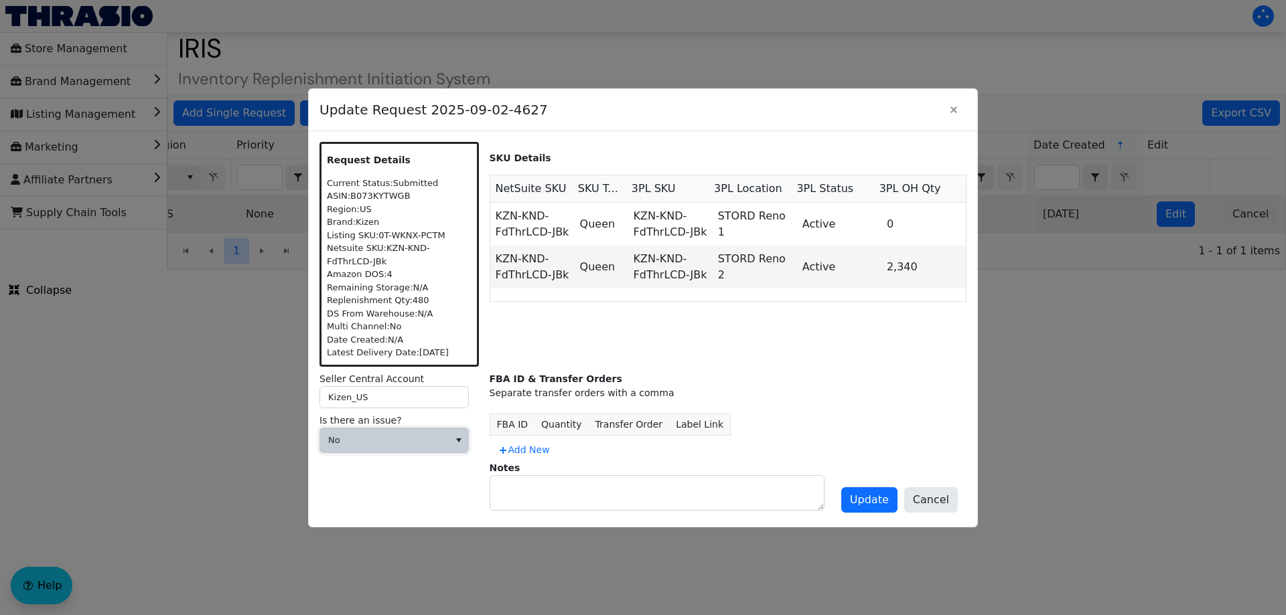
click at [384, 450] on span "No" at bounding box center [384, 441] width 129 height 24
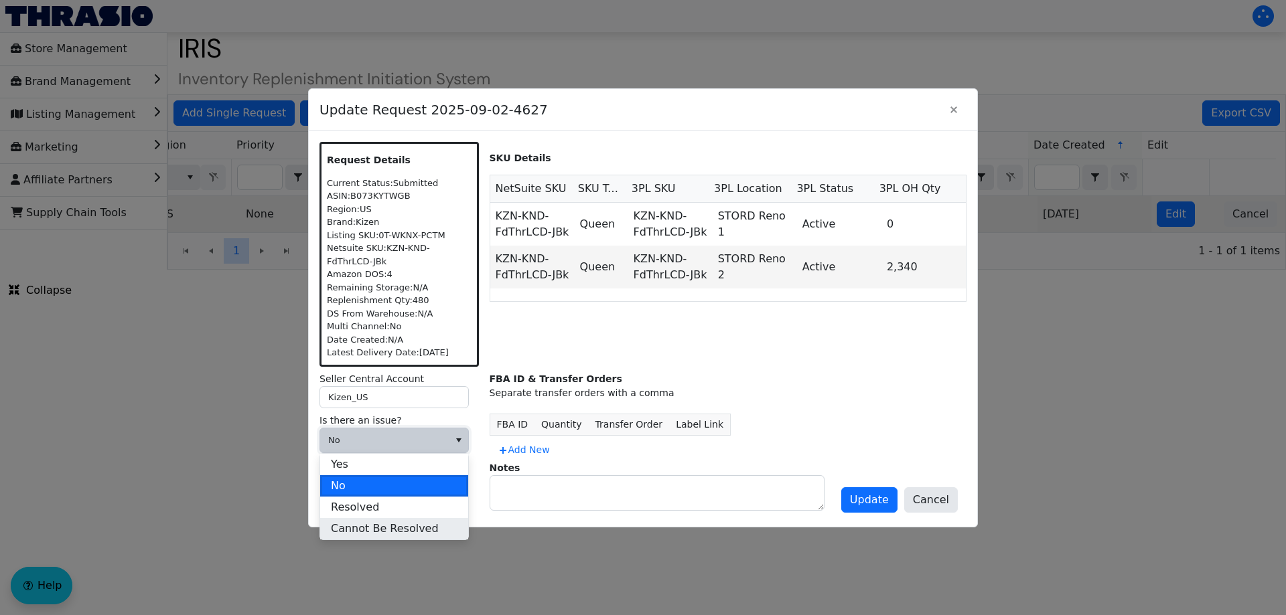
click at [388, 530] on span "Cannot Be Resolved" at bounding box center [385, 529] width 108 height 16
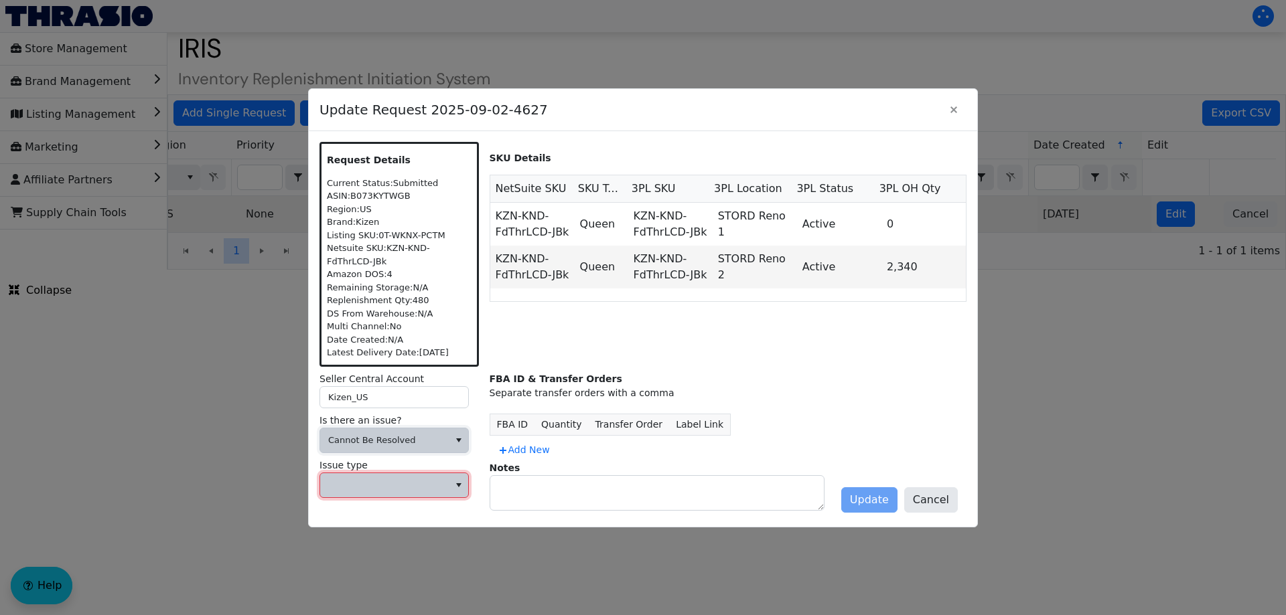
click at [371, 492] on span at bounding box center [384, 485] width 129 height 24
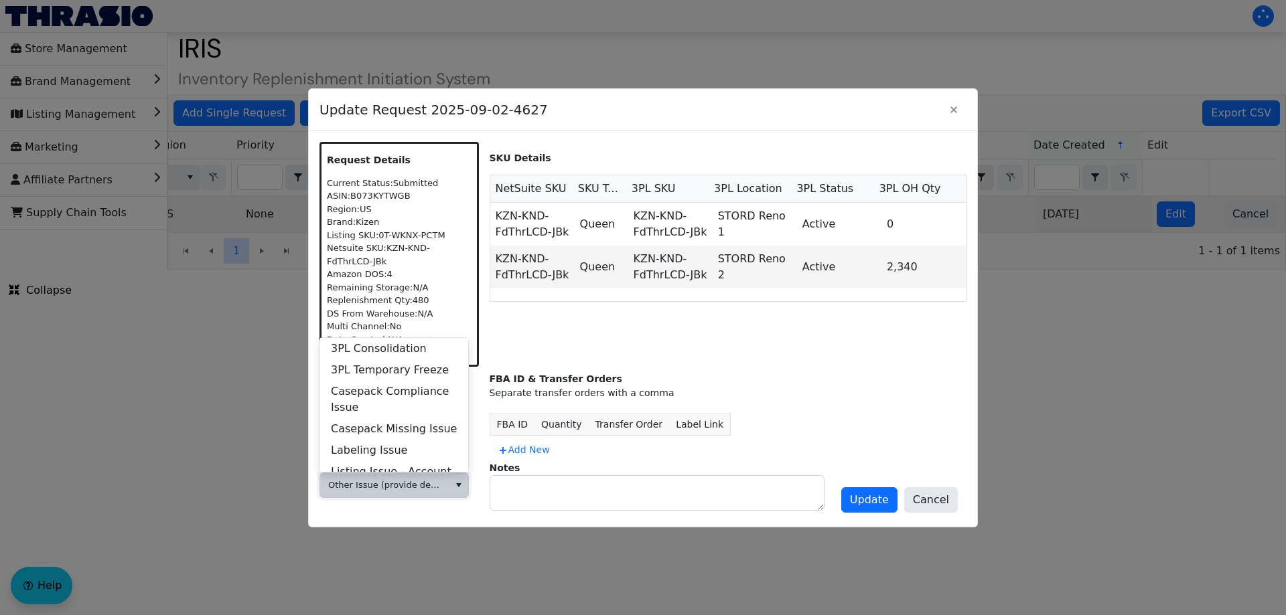
scroll to position [514, 0]
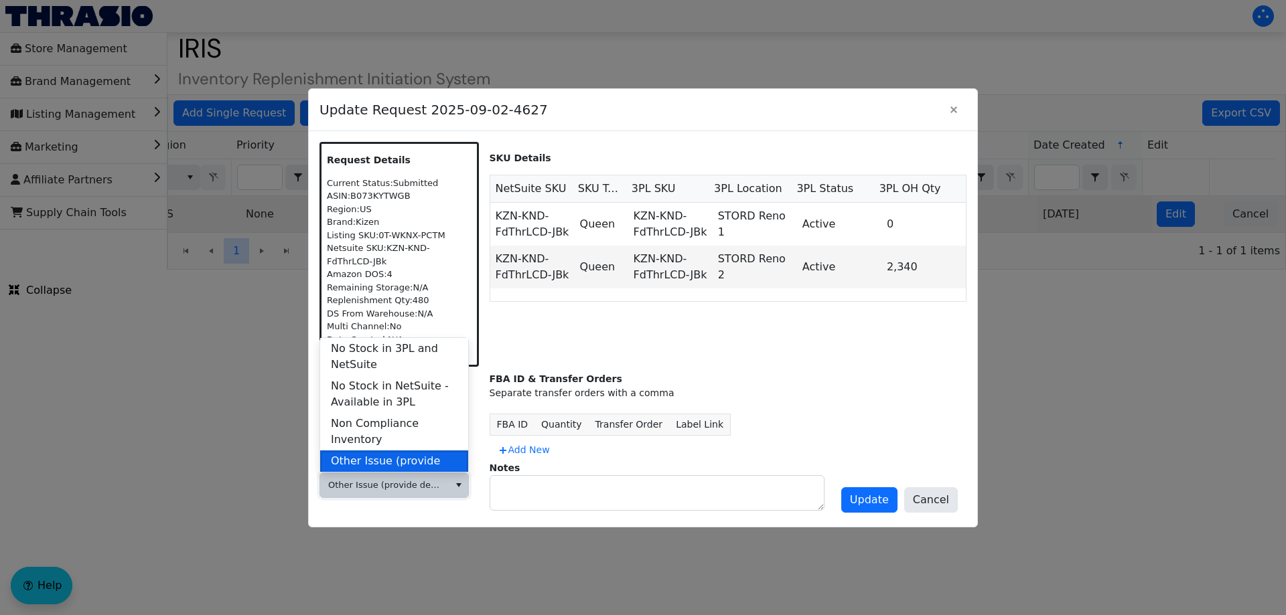
click at [384, 456] on span "Other Issue (provide details in notes)" at bounding box center [394, 469] width 127 height 32
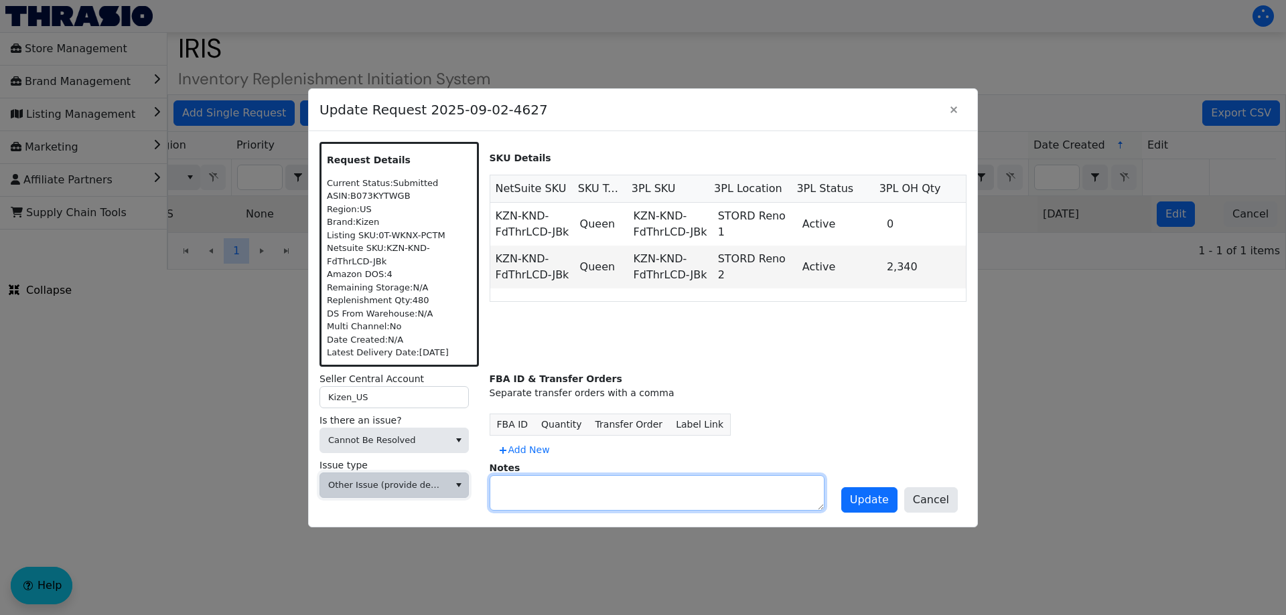
click at [526, 488] on textarea at bounding box center [656, 493] width 333 height 34
click at [605, 487] on textarea "Duplicate request." at bounding box center [656, 493] width 333 height 34
paste textarea "2025-09-09-4673"
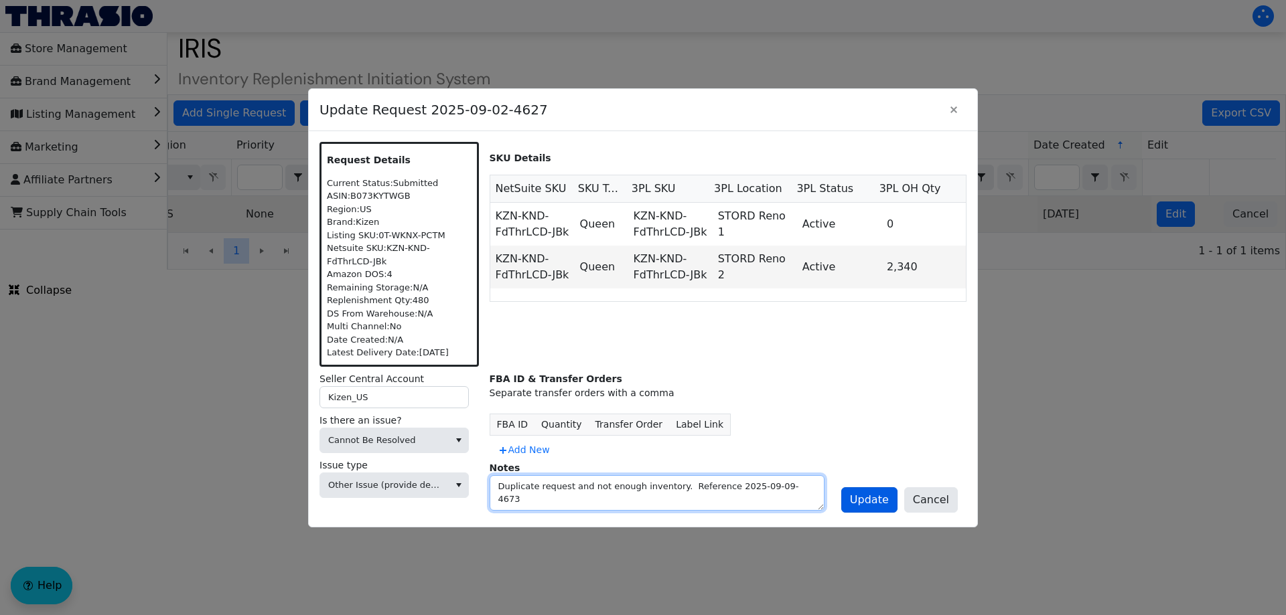
type textarea "Duplicate request and not enough inventory. Reference 2025-09-09-4673"
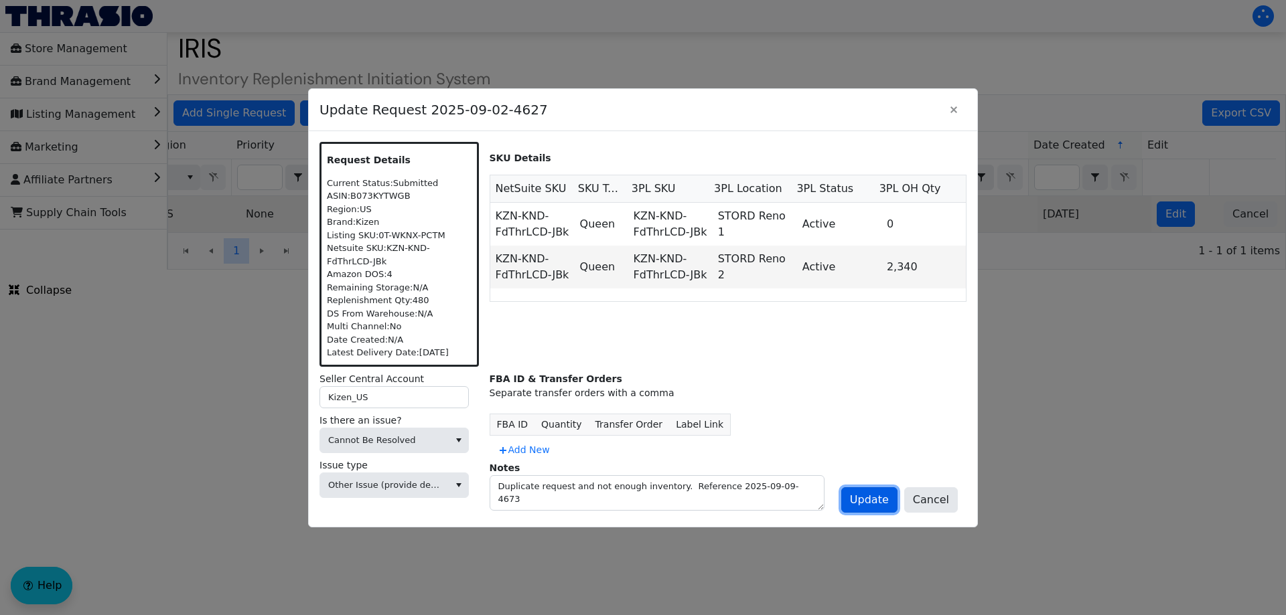
click at [873, 510] on button "Update" at bounding box center [869, 499] width 56 height 25
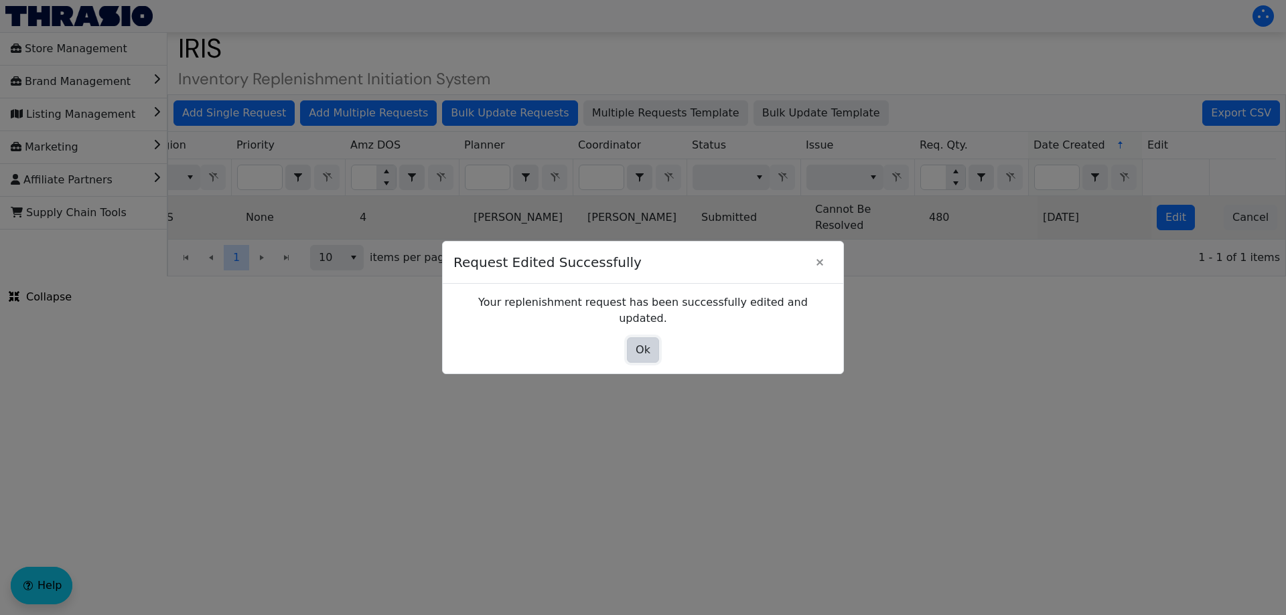
click at [641, 343] on span "Ok" at bounding box center [642, 350] width 15 height 16
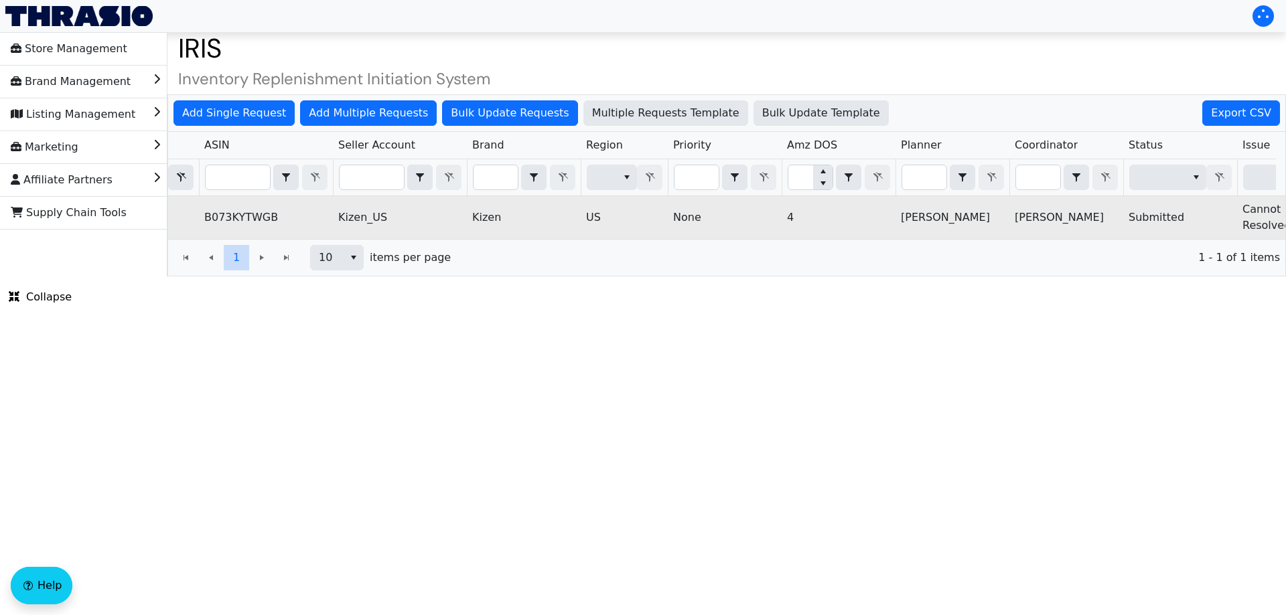
scroll to position [0, 0]
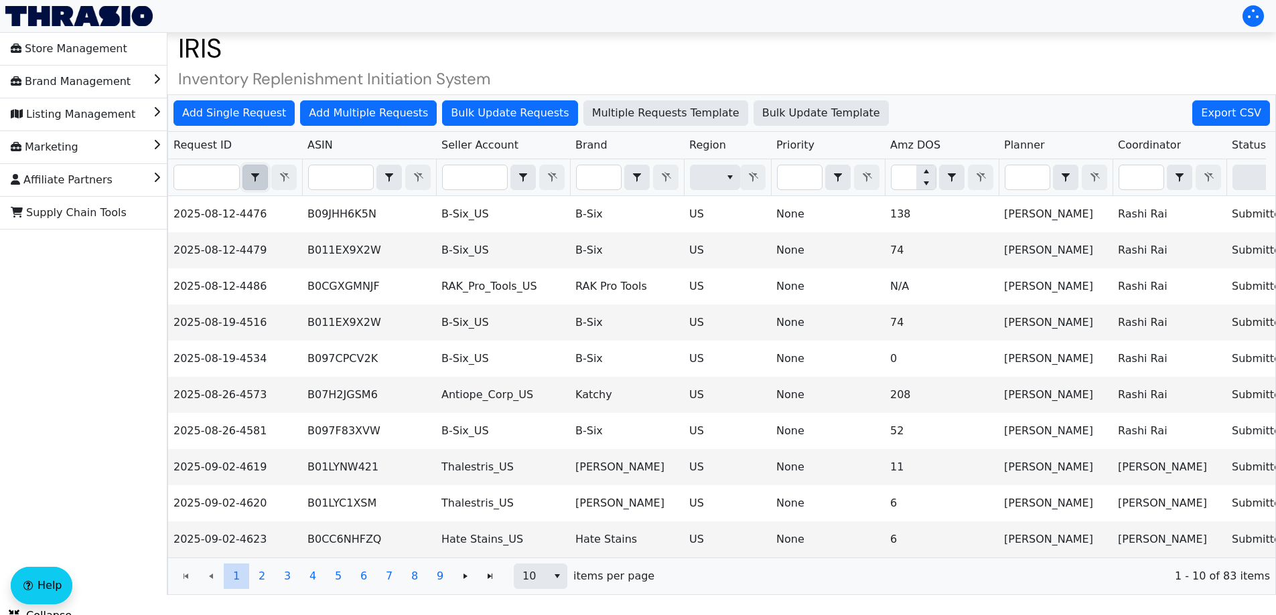
click at [243, 173] on button "select" at bounding box center [255, 177] width 24 height 24
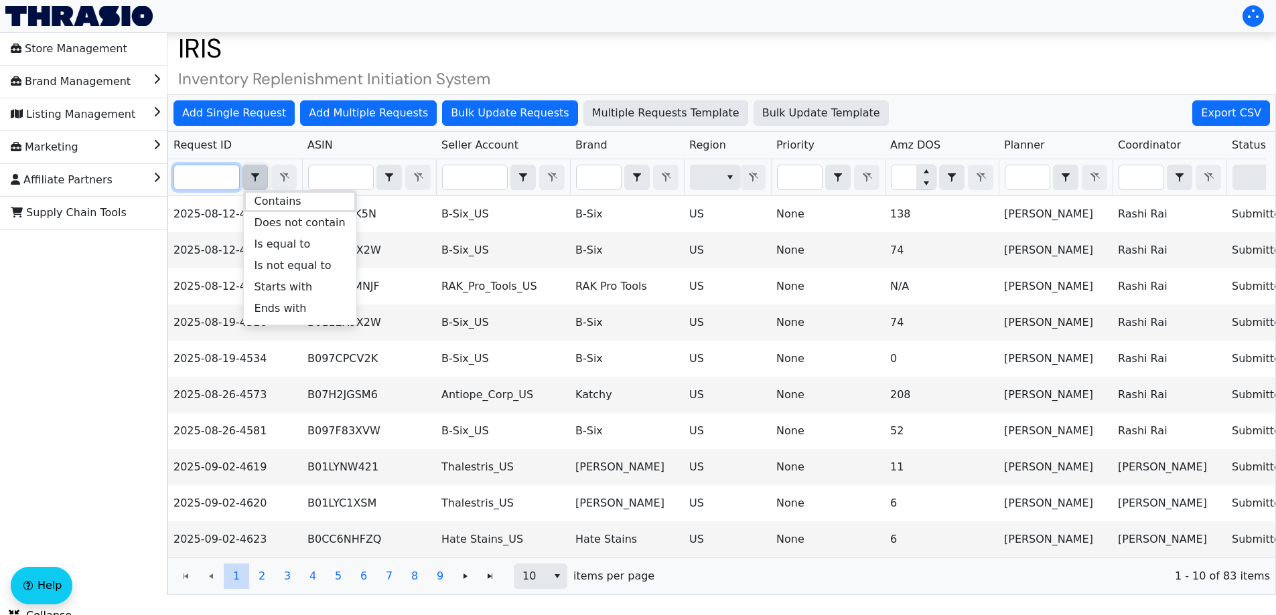
click at [214, 172] on input "Filter" at bounding box center [206, 177] width 65 height 24
paste input "2025-09-09-4661"
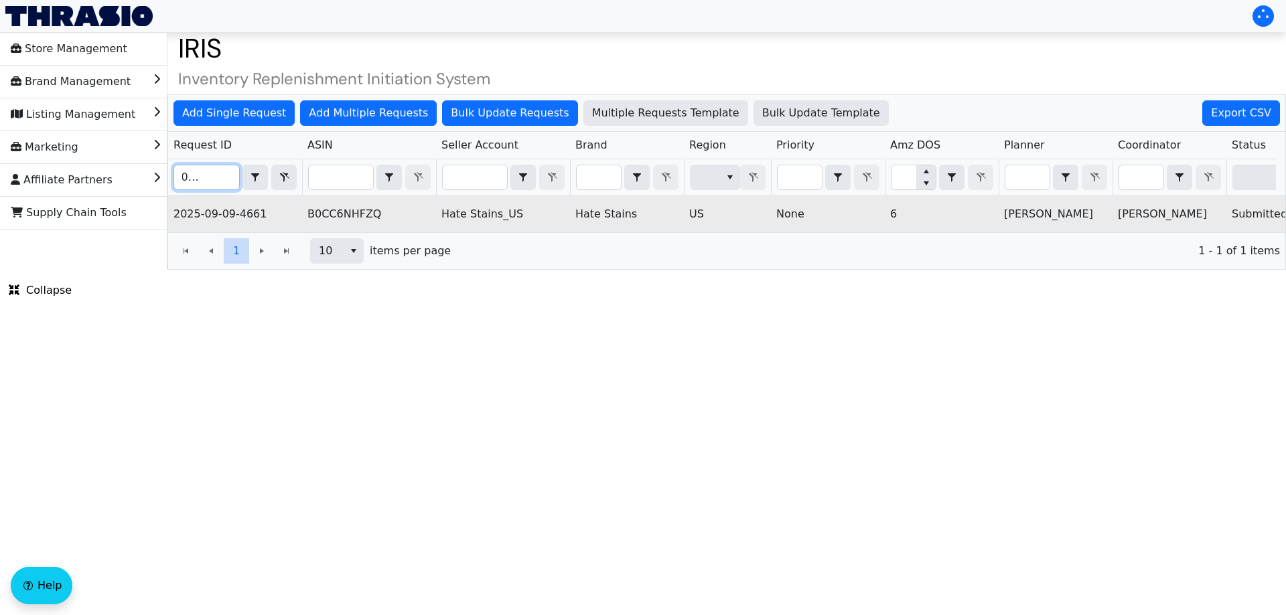
scroll to position [0, 540]
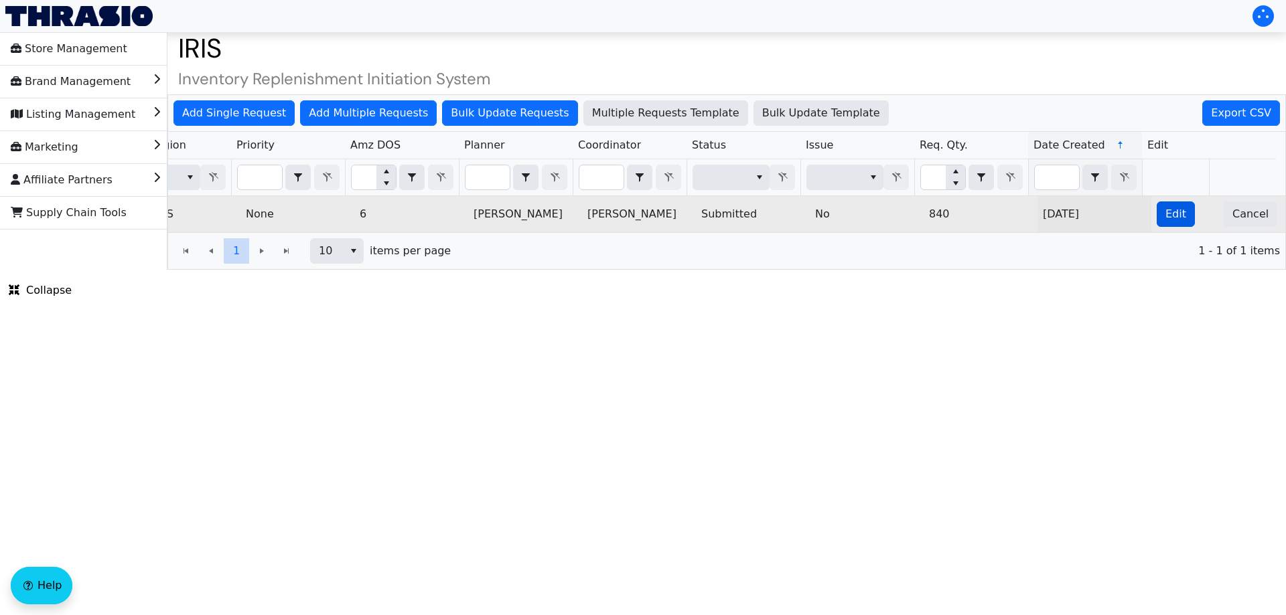
type input "2025-09-09-4661"
click at [1156, 213] on button "Edit" at bounding box center [1175, 214] width 38 height 25
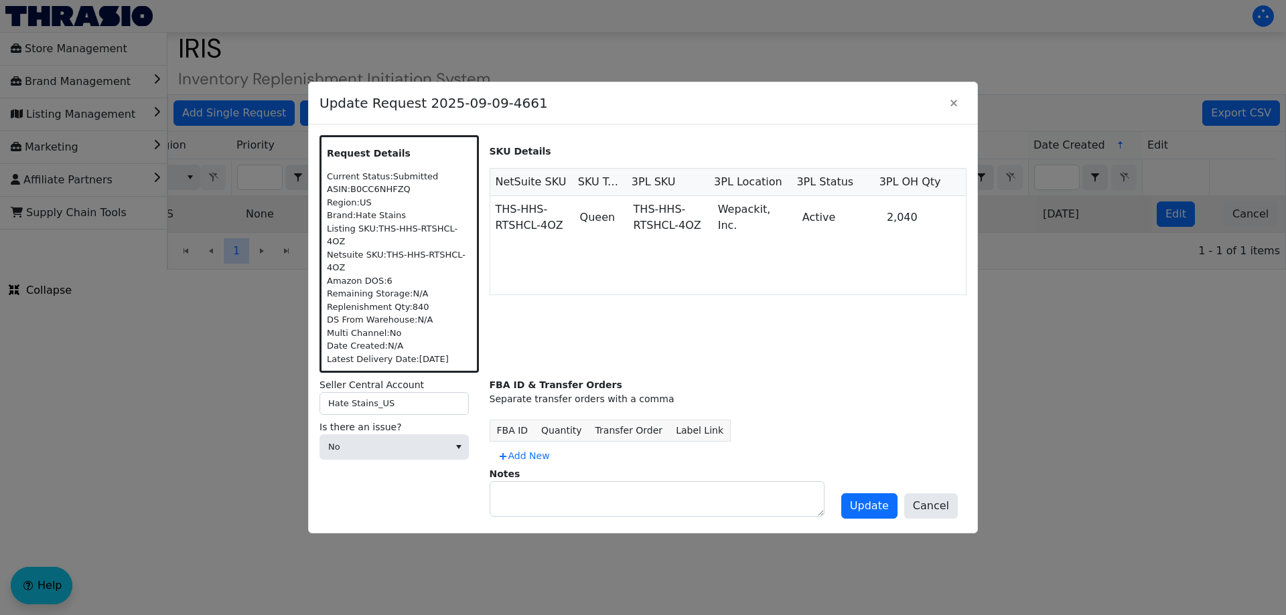
click at [426, 449] on div "Is there an issue? No" at bounding box center [398, 443] width 159 height 45
click at [394, 441] on span "No" at bounding box center [384, 447] width 112 height 13
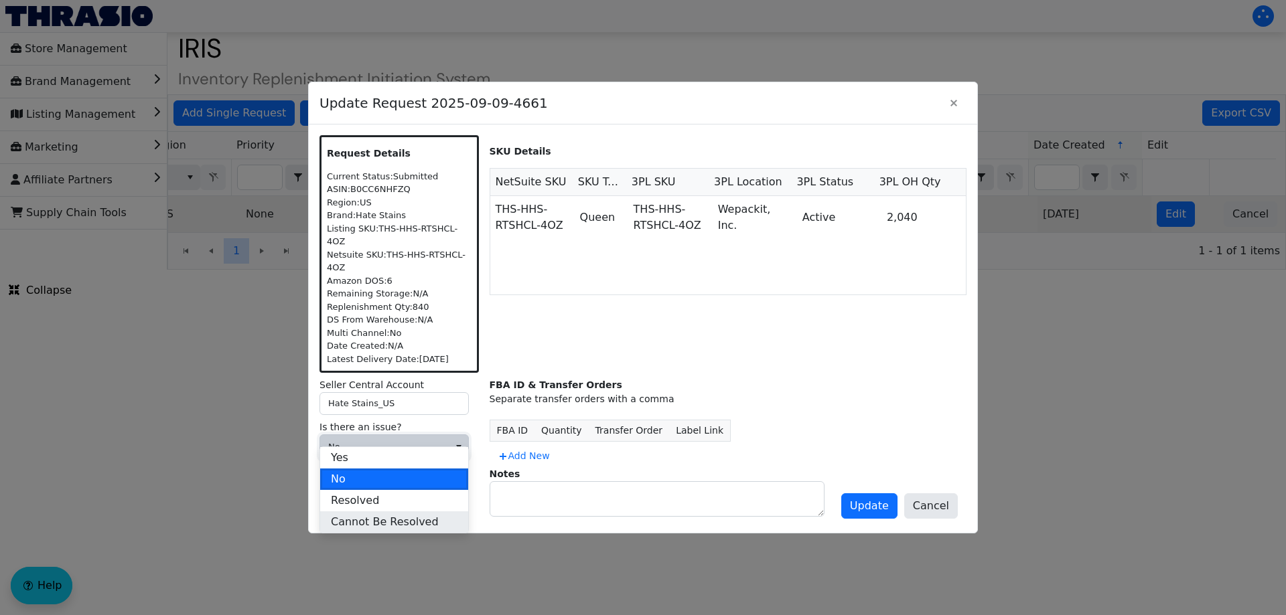
click at [358, 519] on span "Cannot Be Resolved" at bounding box center [385, 522] width 108 height 16
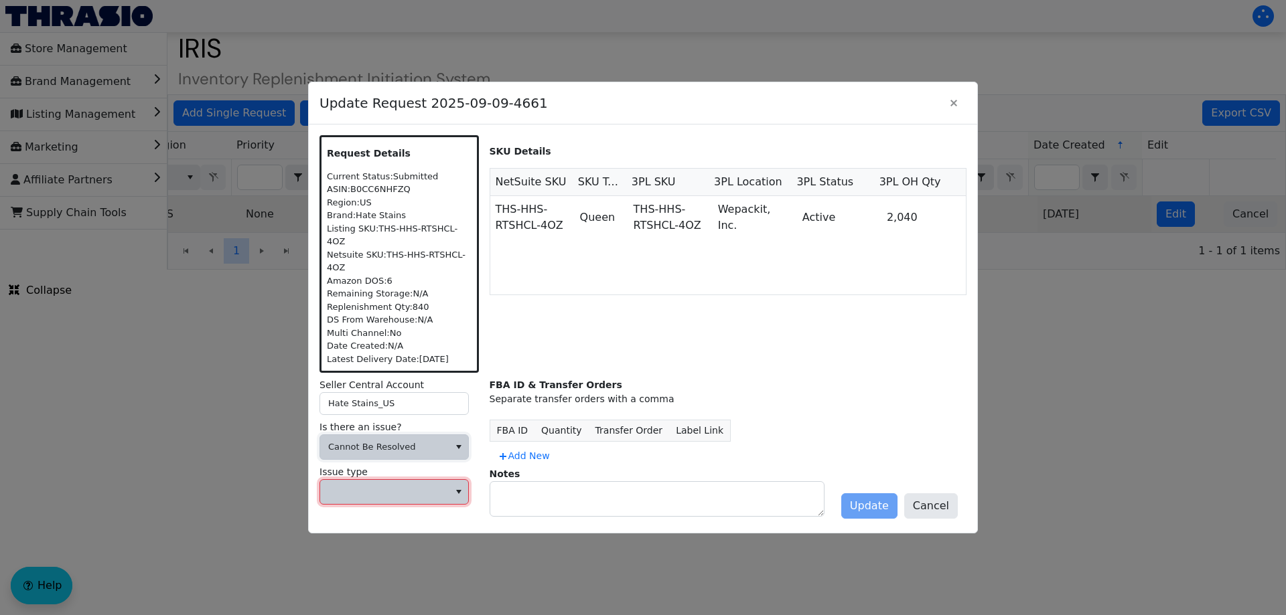
click at [362, 485] on span at bounding box center [384, 491] width 112 height 13
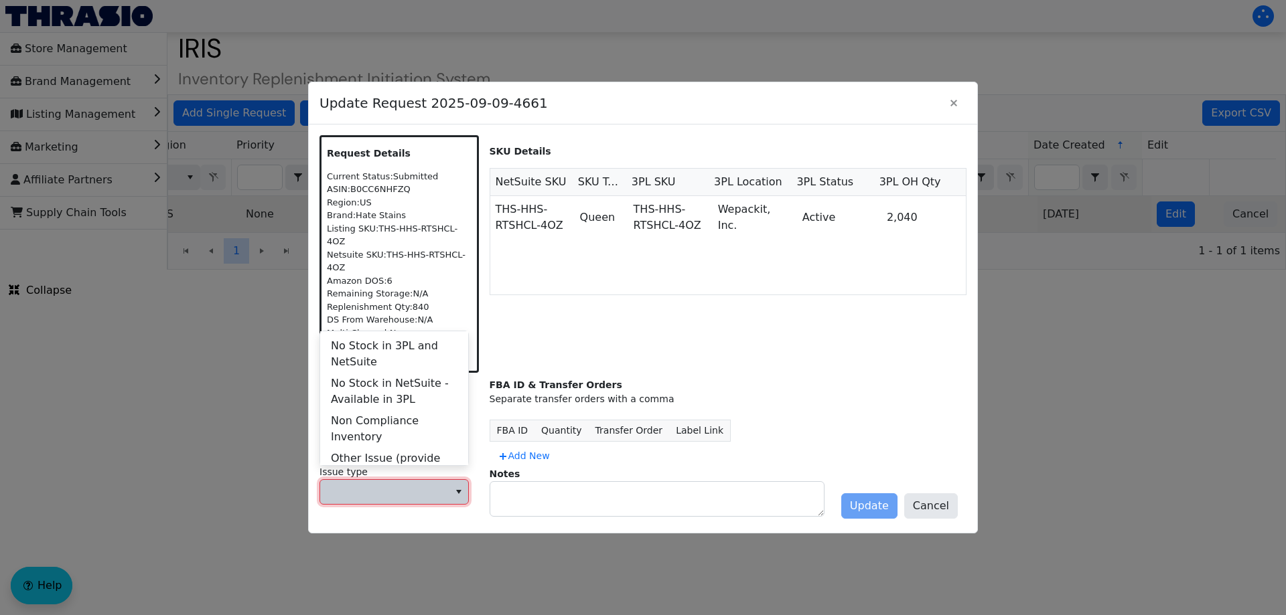
scroll to position [536, 0]
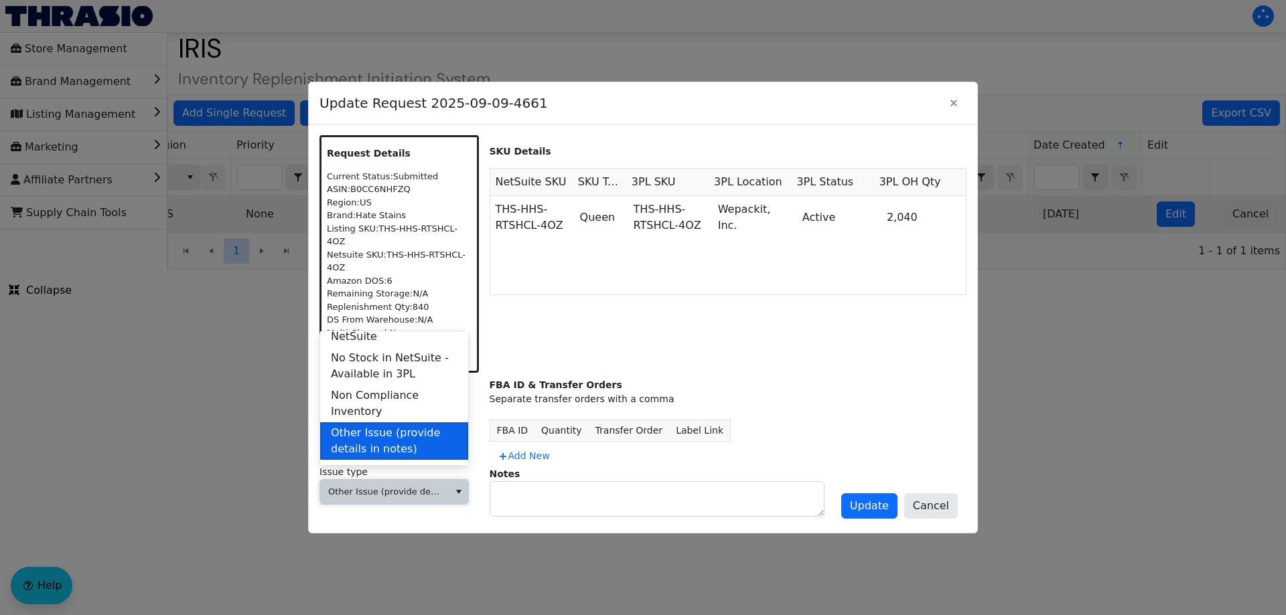
click at [394, 425] on span "Other Issue (provide details in notes)" at bounding box center [394, 441] width 127 height 32
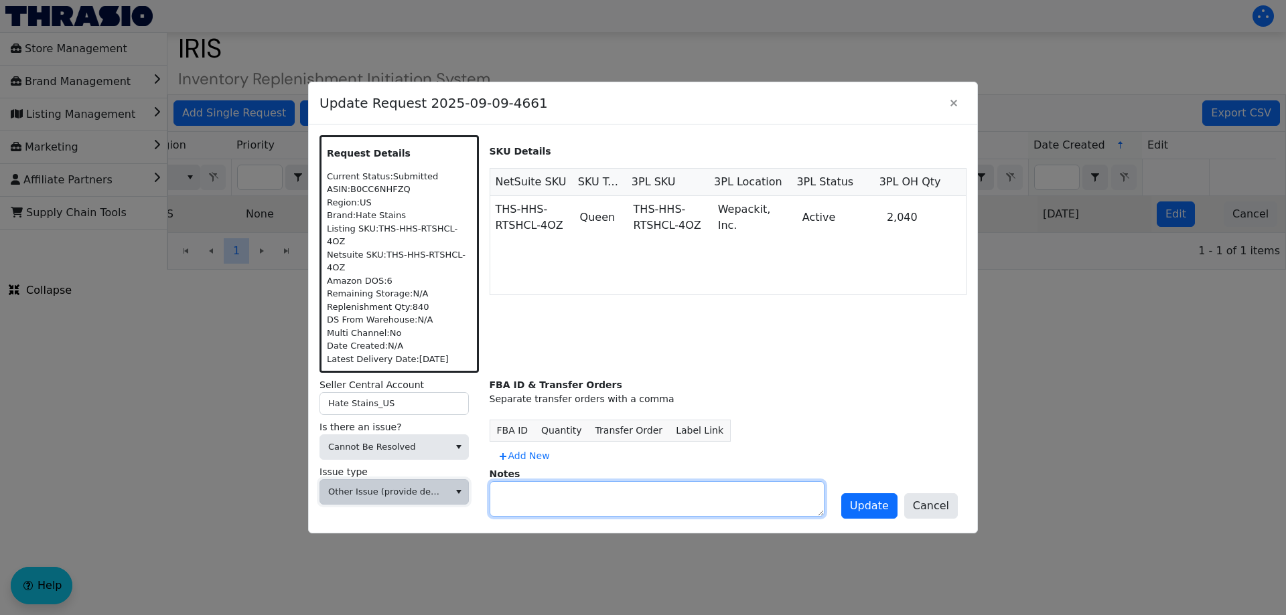
click at [528, 487] on textarea at bounding box center [656, 499] width 333 height 34
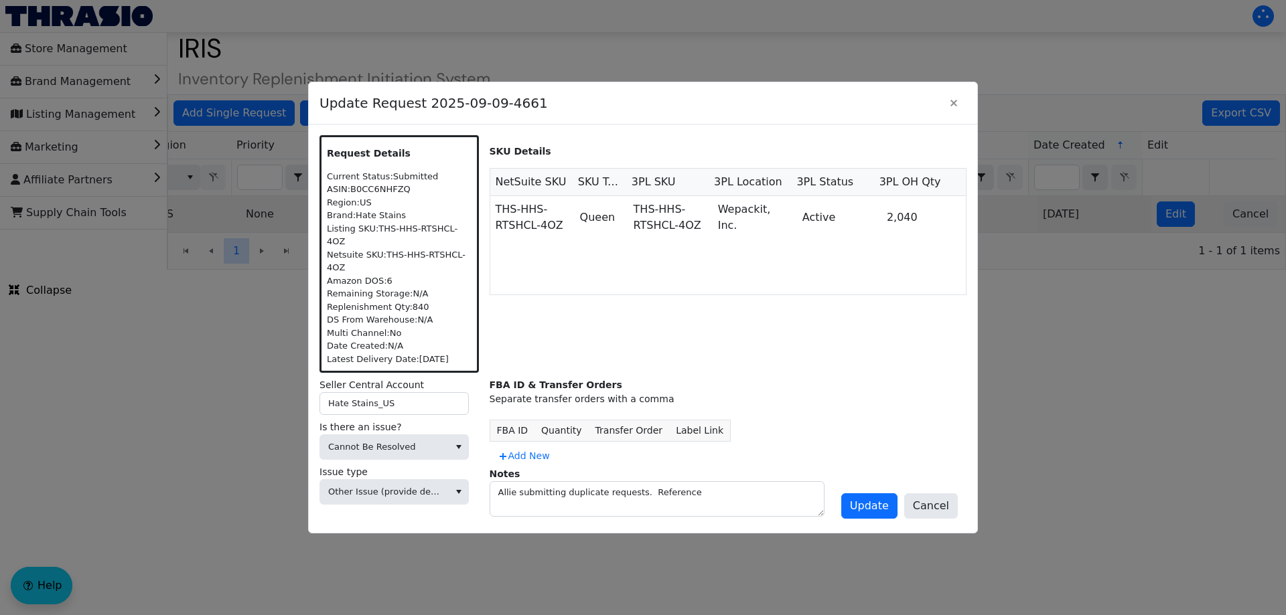
click at [117, 458] on div at bounding box center [643, 307] width 1286 height 615
paste textarea "2025-09-02-4623"
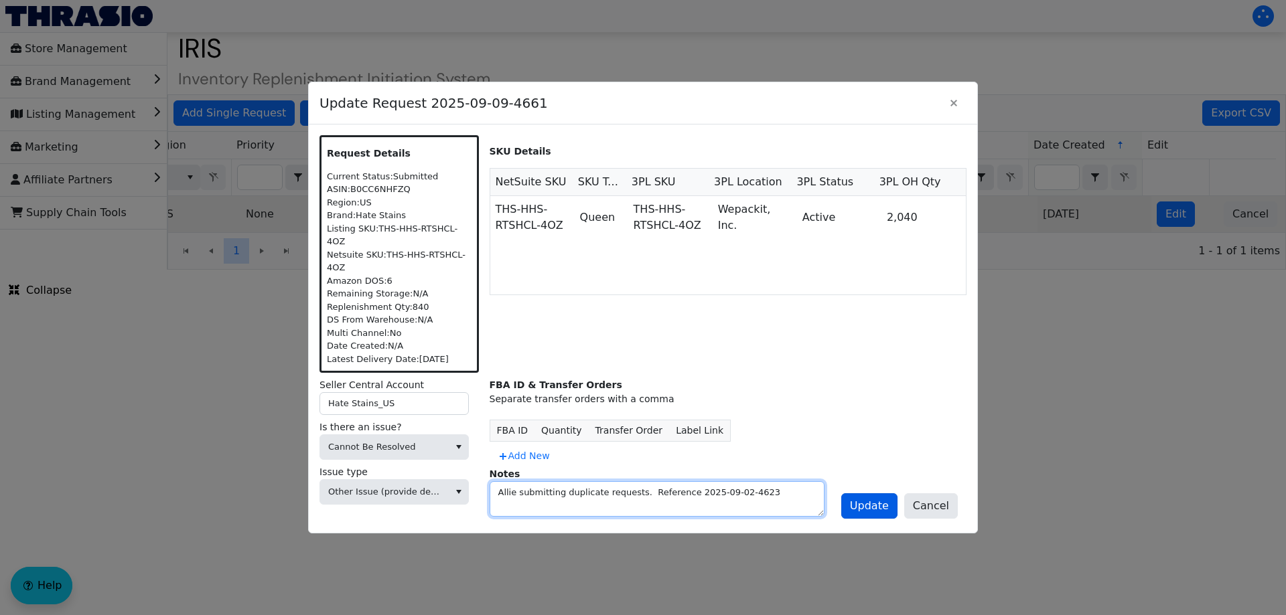
type textarea "Allie submitting duplicate requests. Reference 2025-09-02-4623"
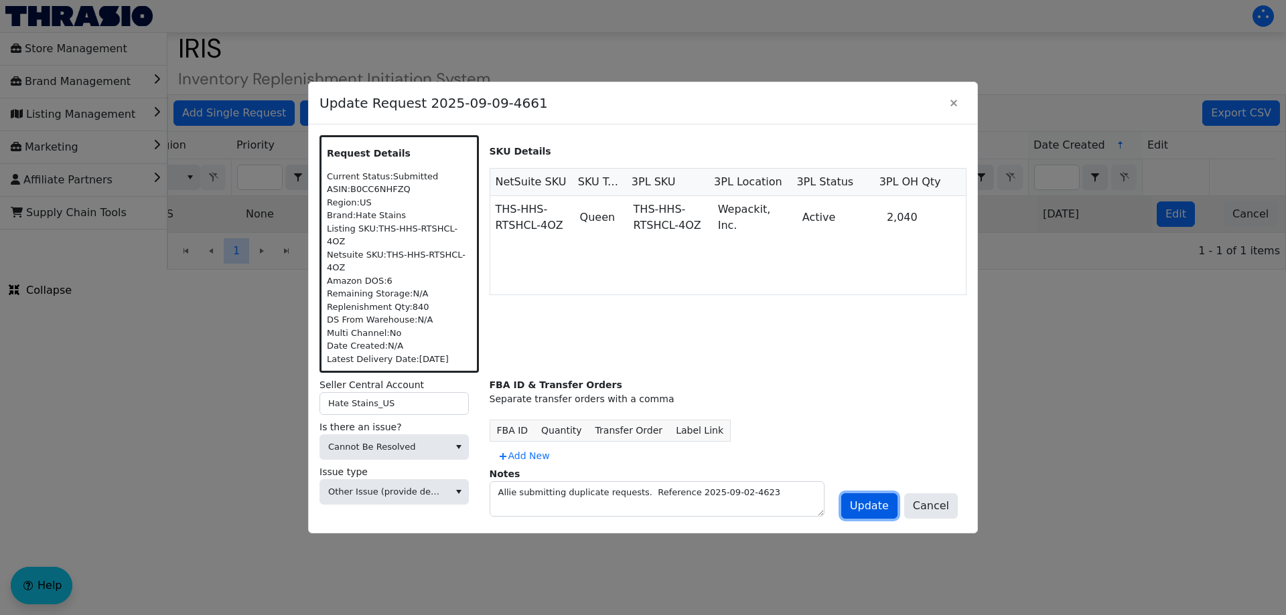
click at [868, 498] on span "Update" at bounding box center [869, 506] width 39 height 16
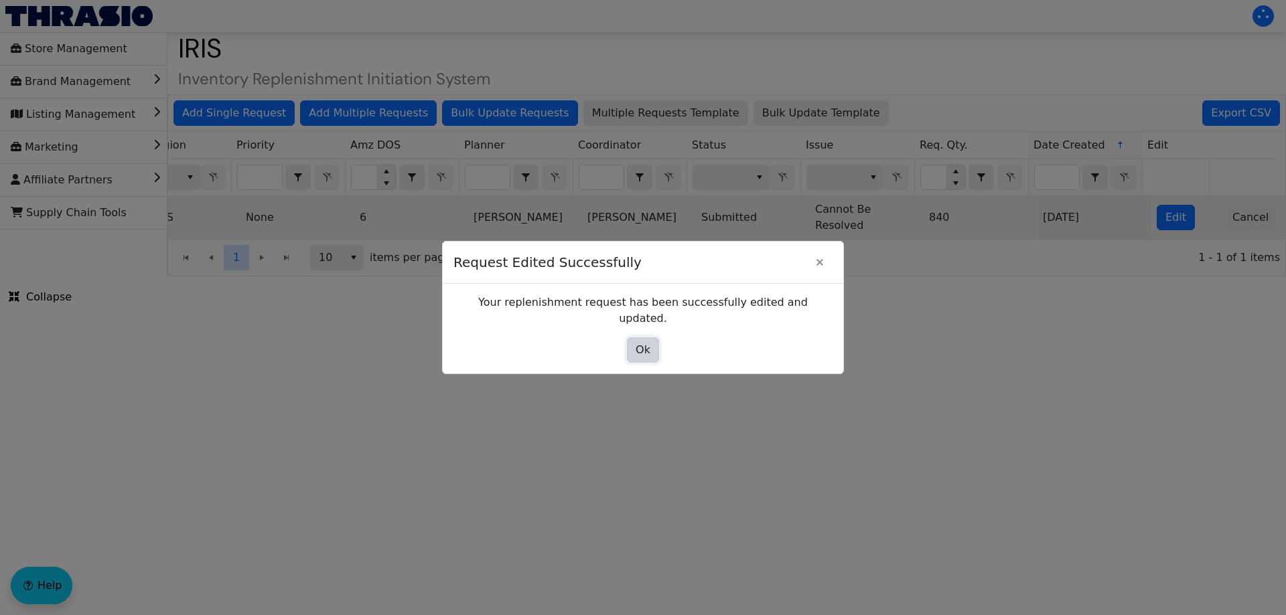
click at [646, 342] on span "Ok" at bounding box center [642, 350] width 15 height 16
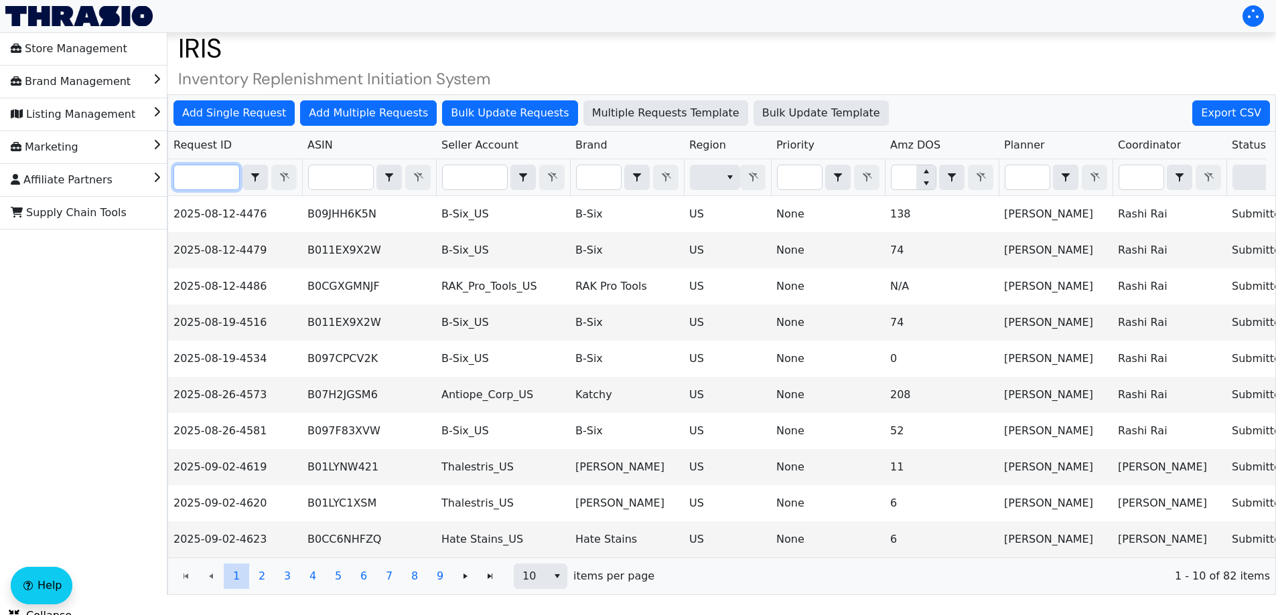
click at [217, 170] on input "Filter" at bounding box center [206, 177] width 65 height 24
paste input "2025-09-09-4661"
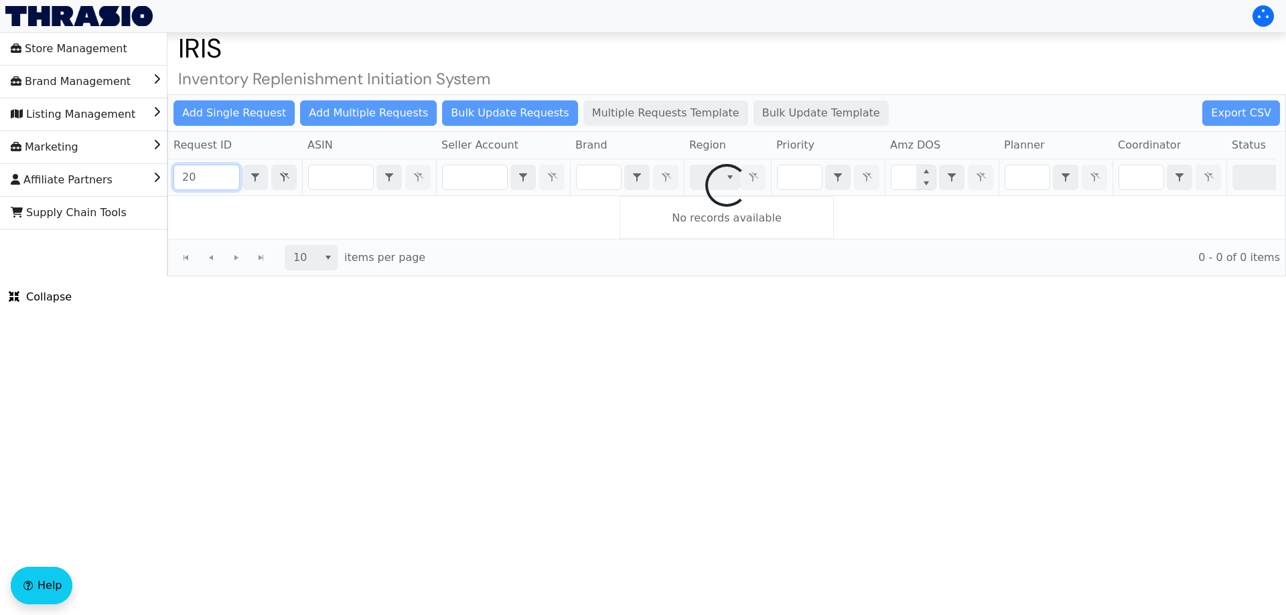
type input "2"
